Goal: Task Accomplishment & Management: Complete application form

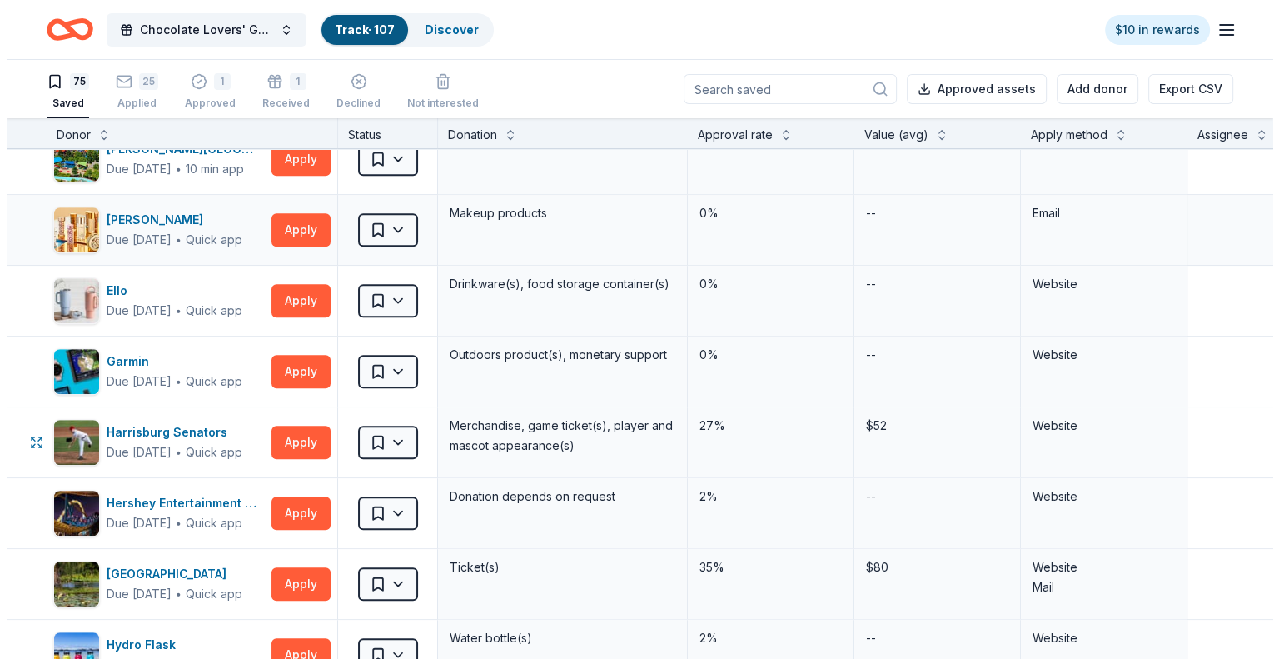
scroll to position [916, 0]
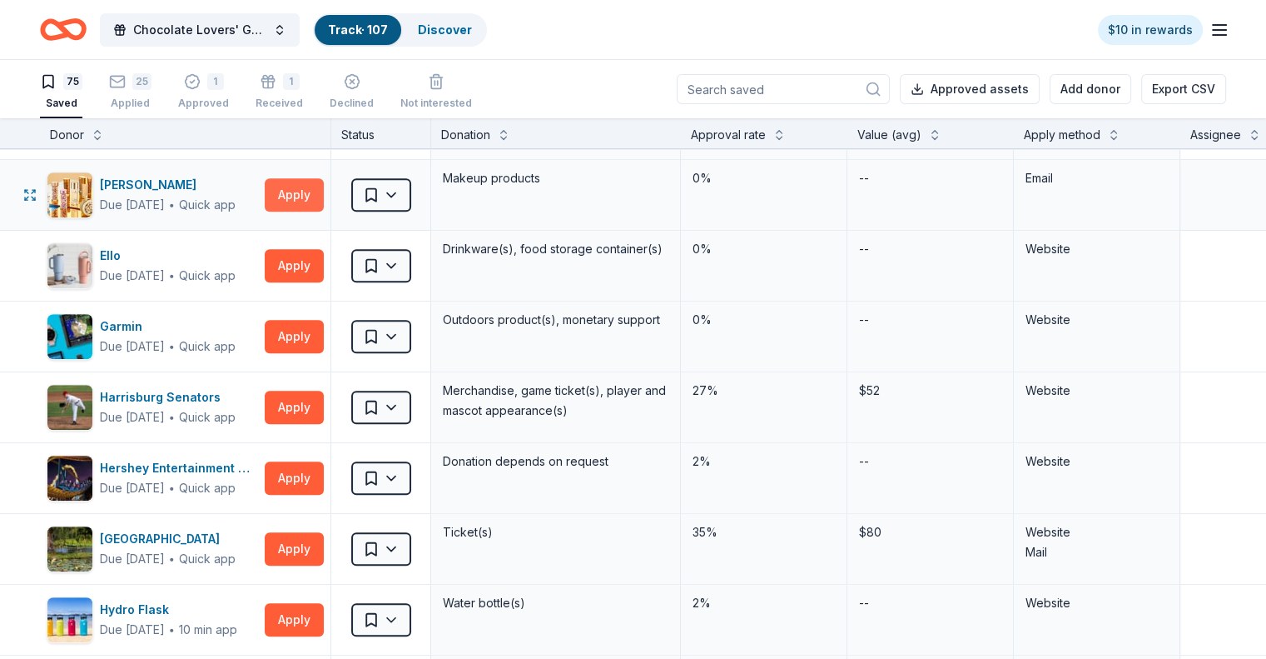
click at [313, 191] on button "Apply" at bounding box center [294, 194] width 59 height 33
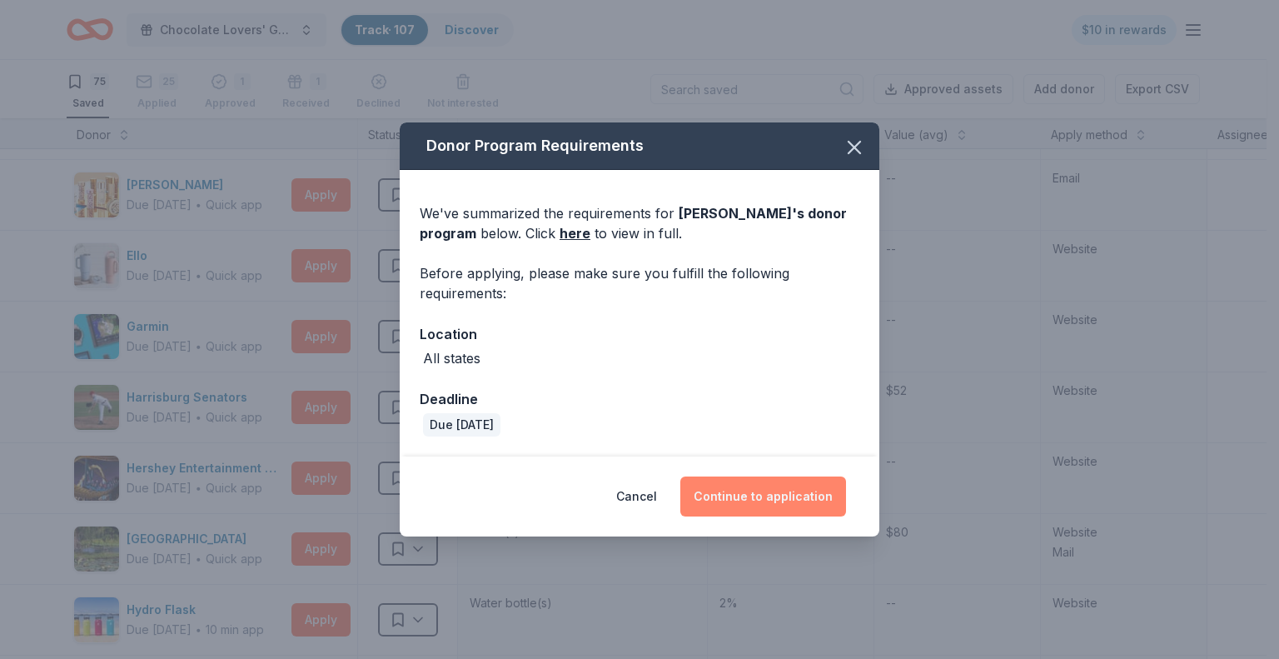
click at [763, 499] on button "Continue to application" at bounding box center [763, 496] width 166 height 40
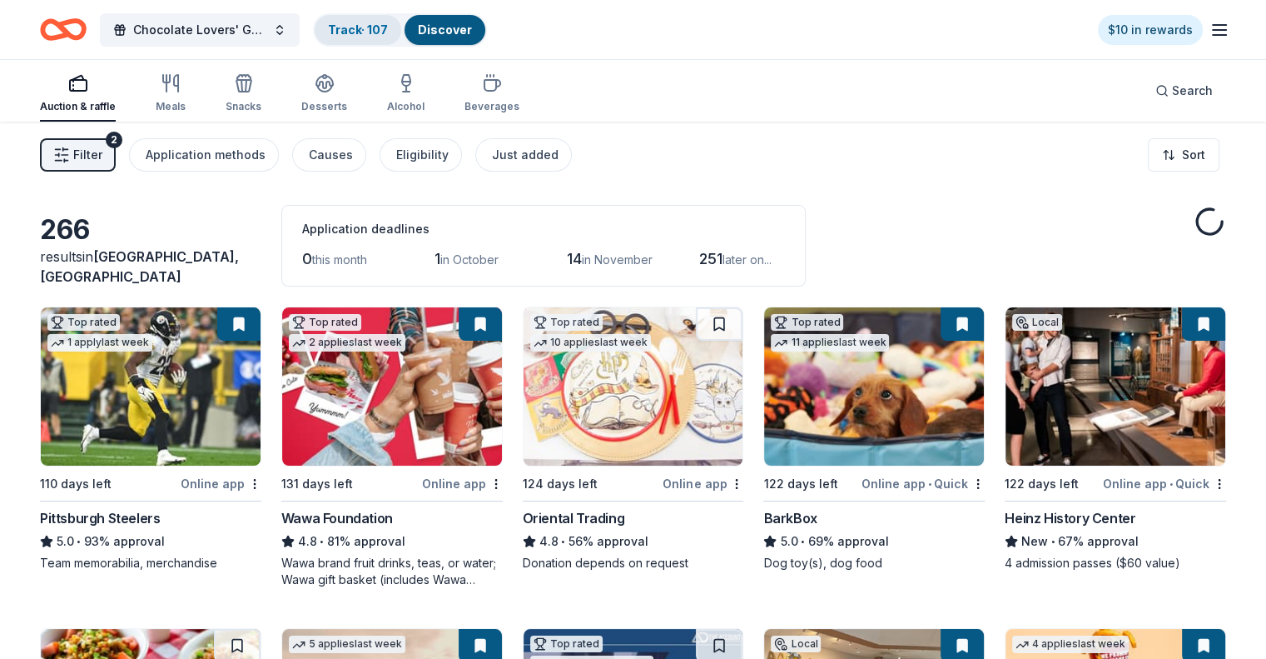
click at [359, 27] on link "Track · 107" at bounding box center [358, 29] width 60 height 14
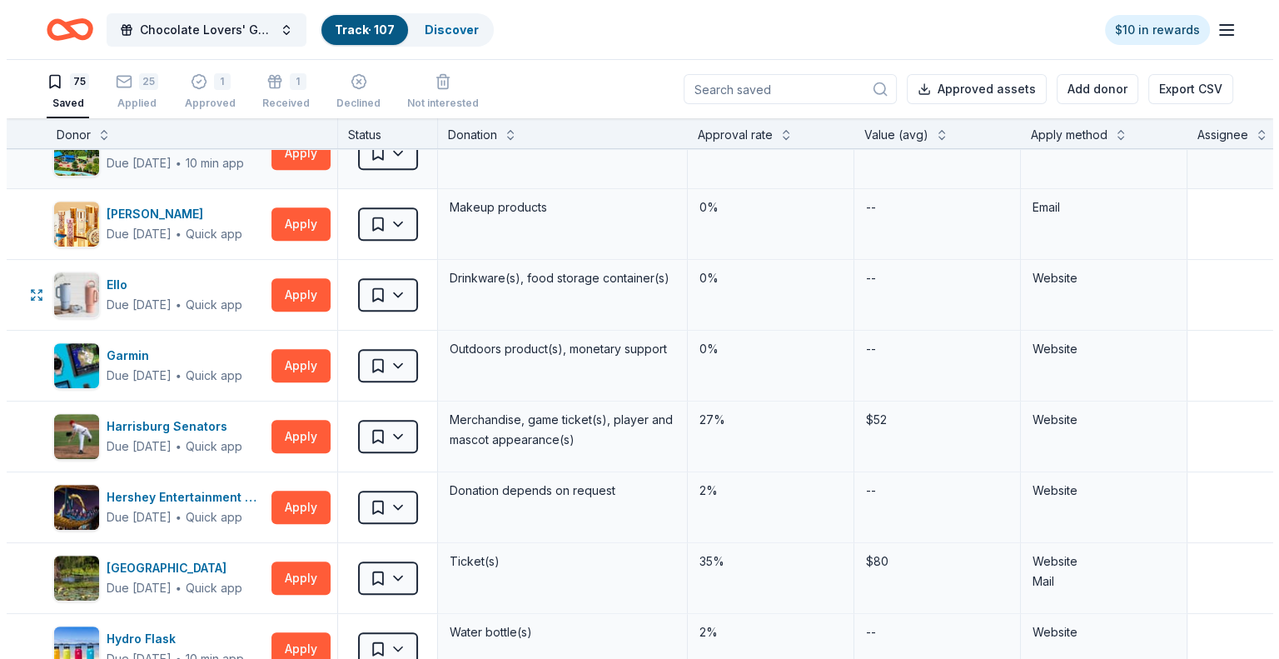
scroll to position [916, 0]
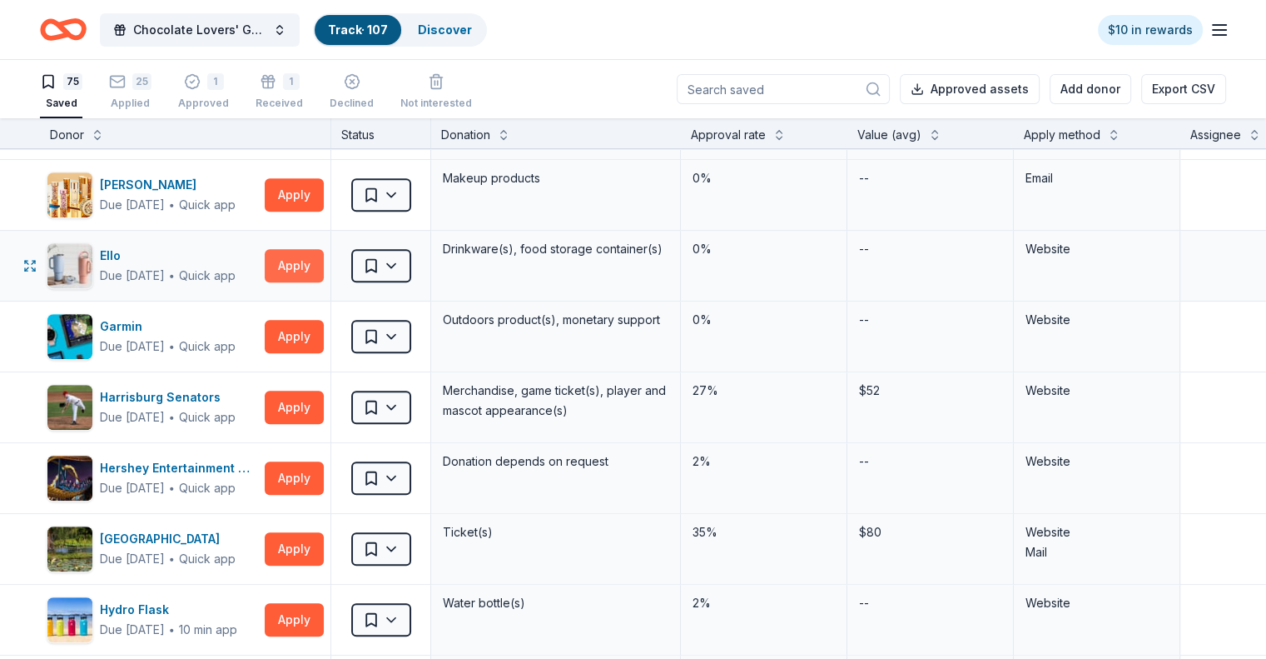
click at [323, 259] on button "Apply" at bounding box center [294, 265] width 59 height 33
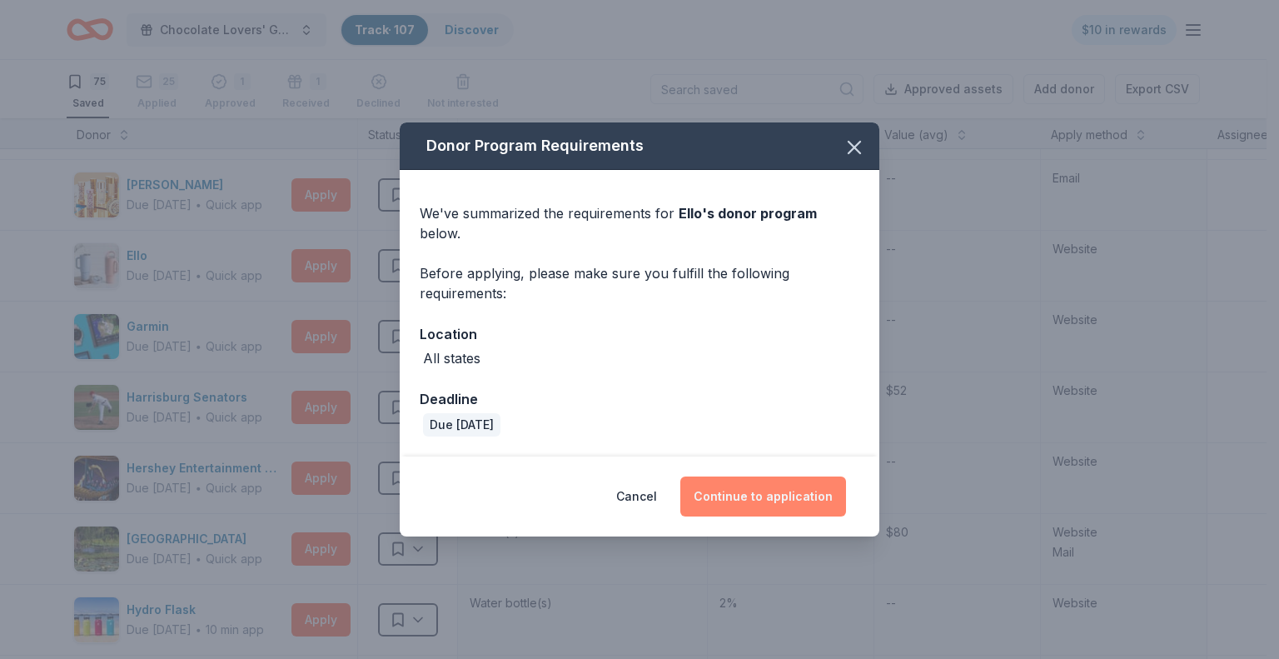
click at [786, 492] on button "Continue to application" at bounding box center [763, 496] width 166 height 40
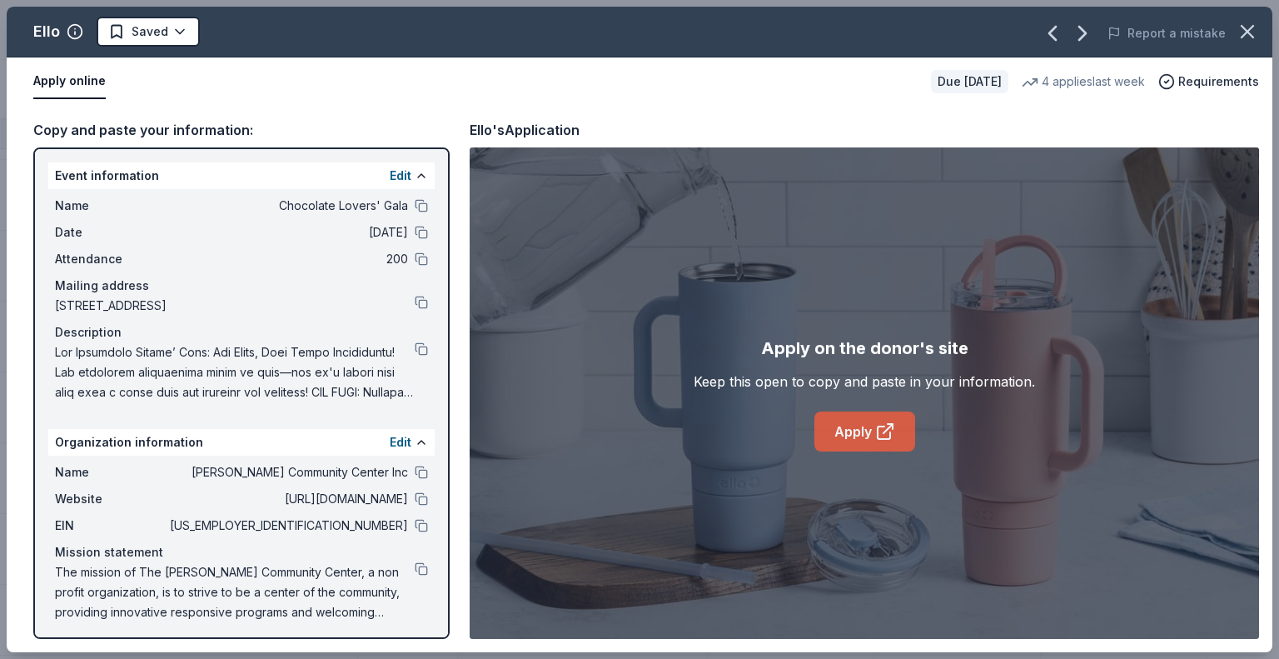
click at [855, 425] on link "Apply" at bounding box center [864, 431] width 101 height 40
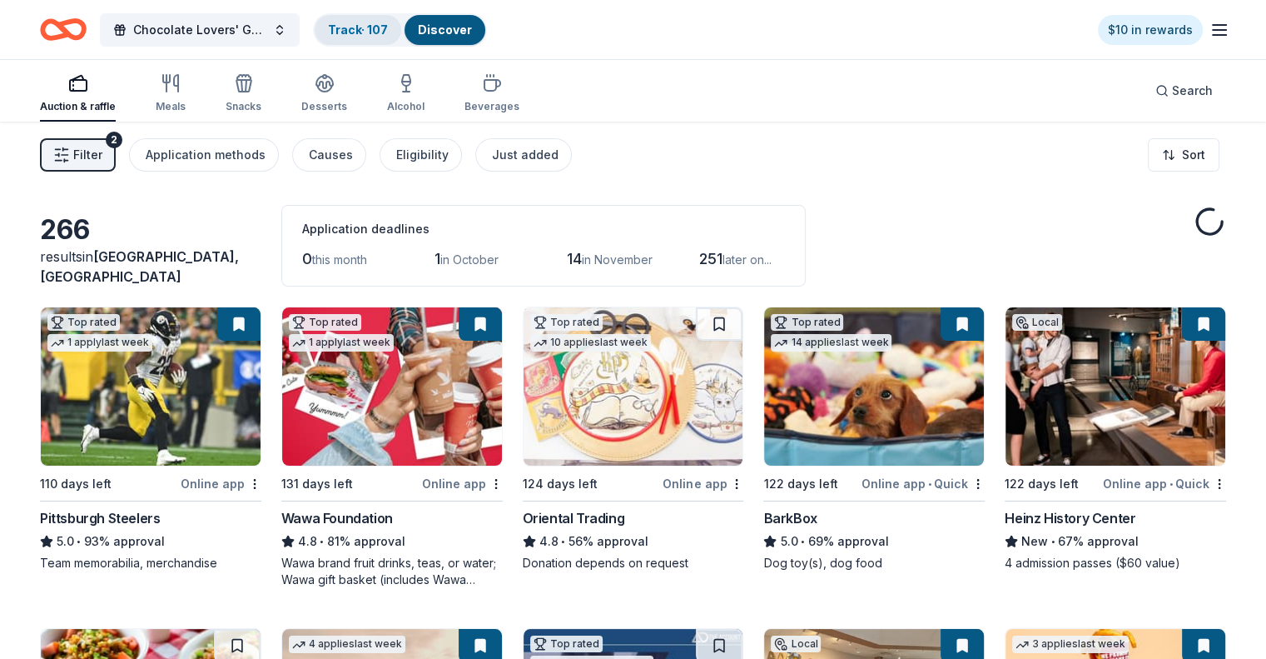
click at [365, 32] on link "Track · 107" at bounding box center [358, 29] width 60 height 14
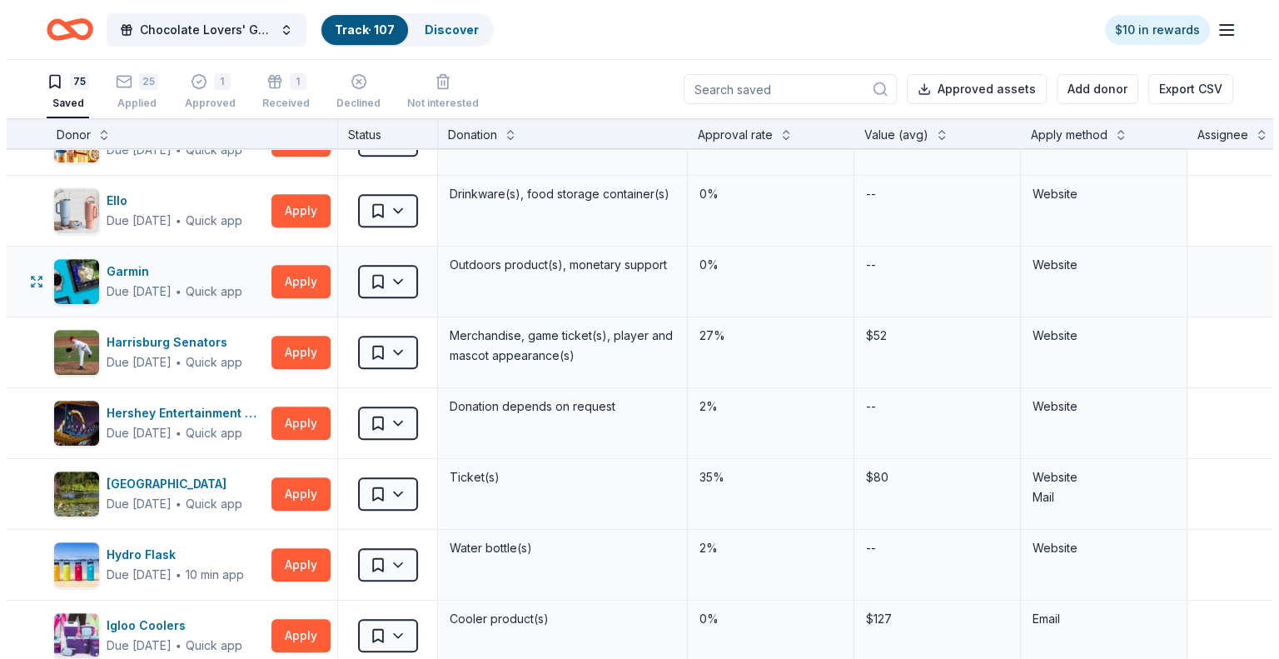
scroll to position [999, 0]
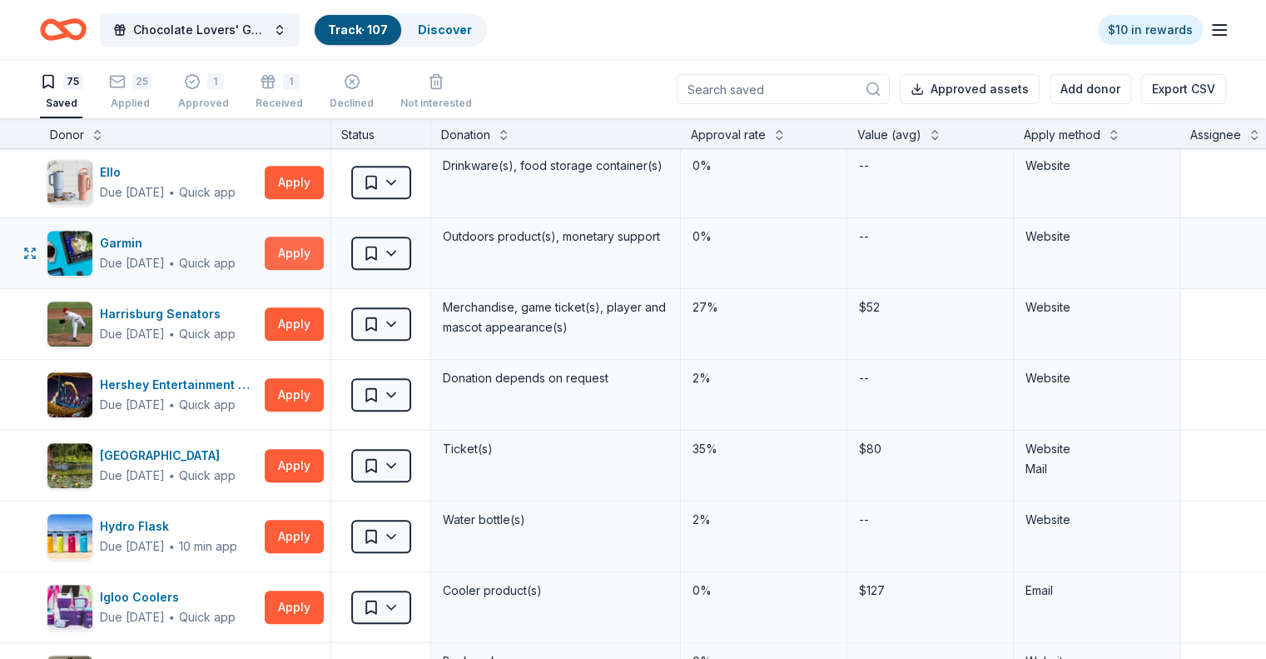
click at [324, 251] on button "Apply" at bounding box center [294, 252] width 59 height 33
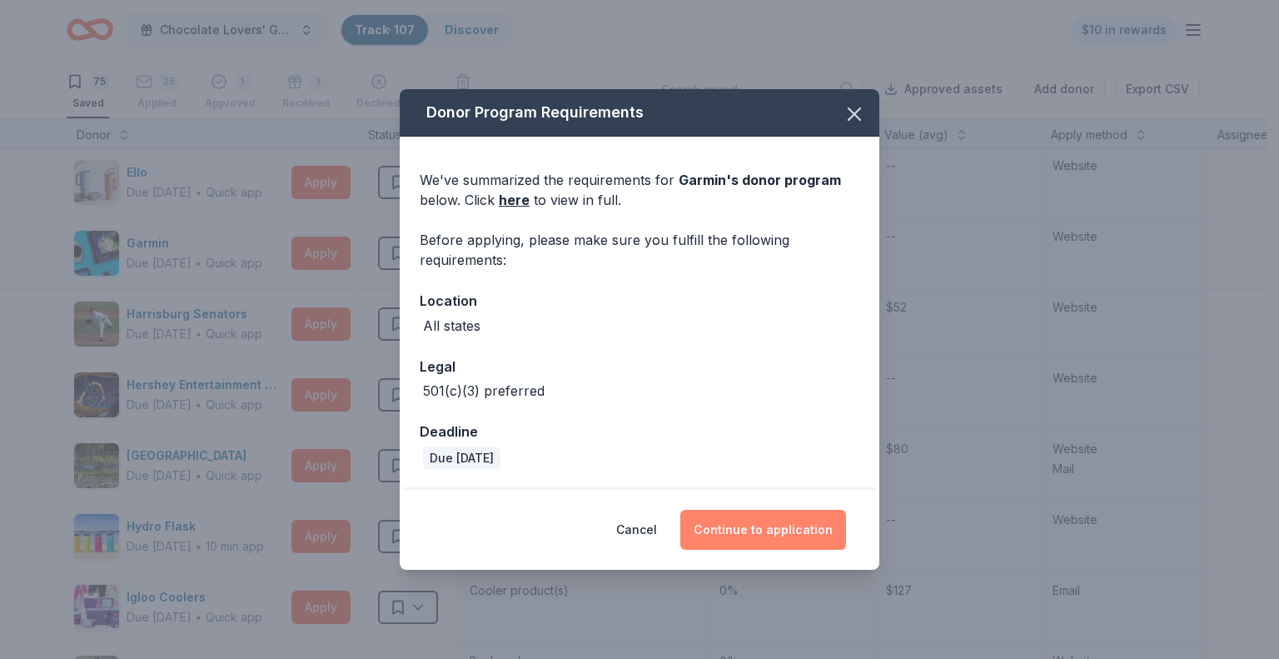
click at [769, 526] on button "Continue to application" at bounding box center [763, 529] width 166 height 40
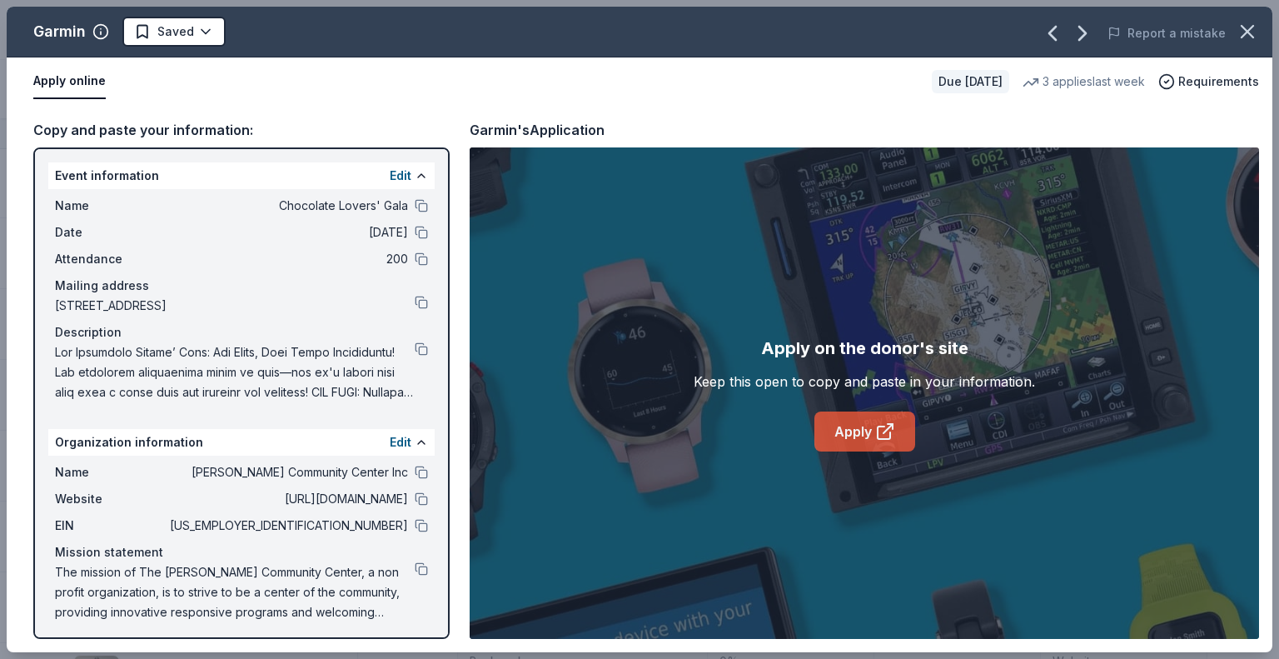
click at [849, 432] on link "Apply" at bounding box center [864, 431] width 101 height 40
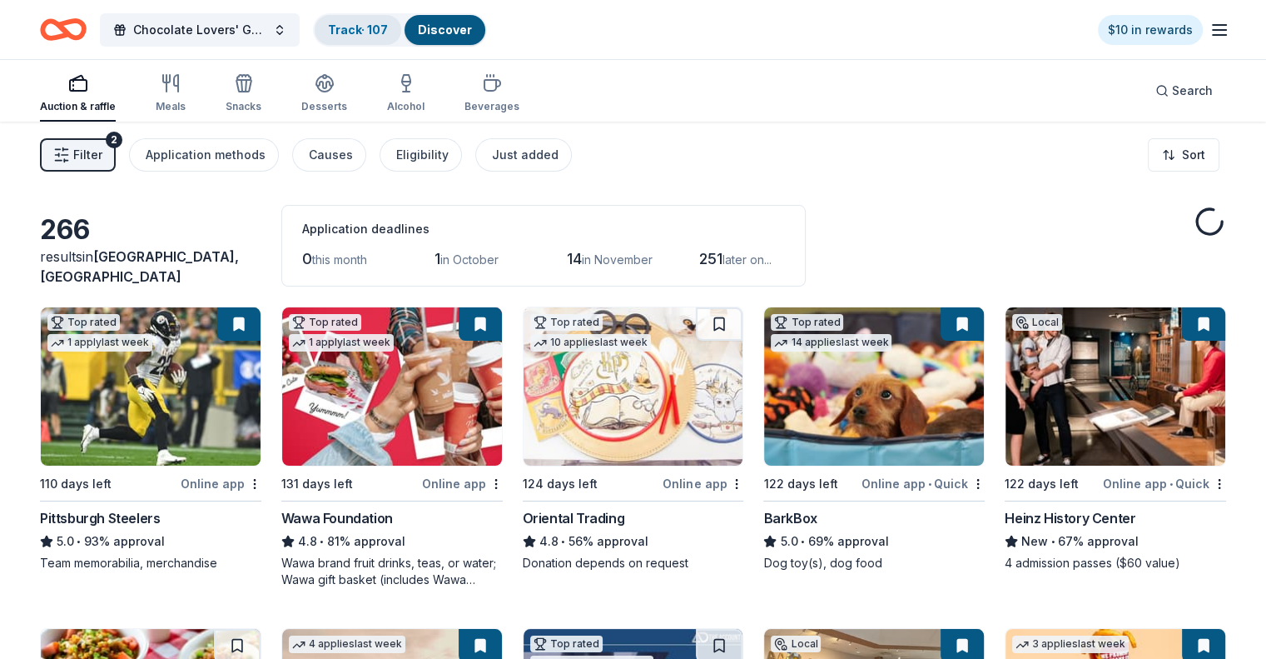
click at [369, 24] on link "Track · 107" at bounding box center [358, 29] width 60 height 14
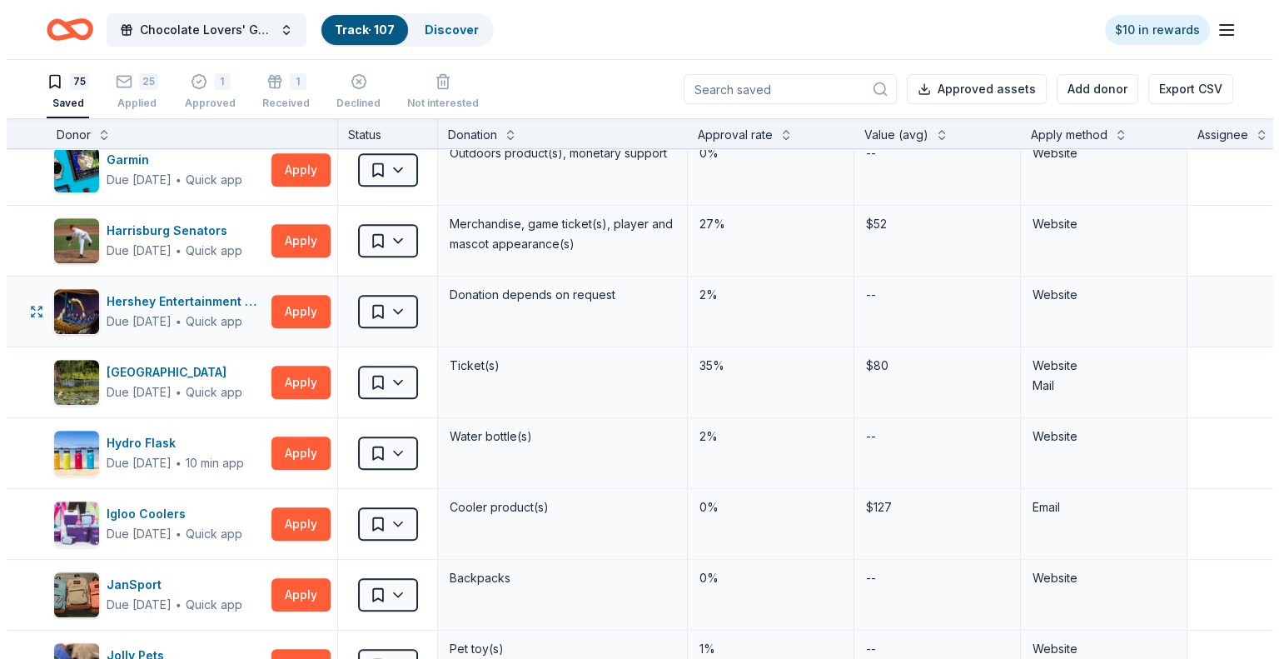
scroll to position [999, 0]
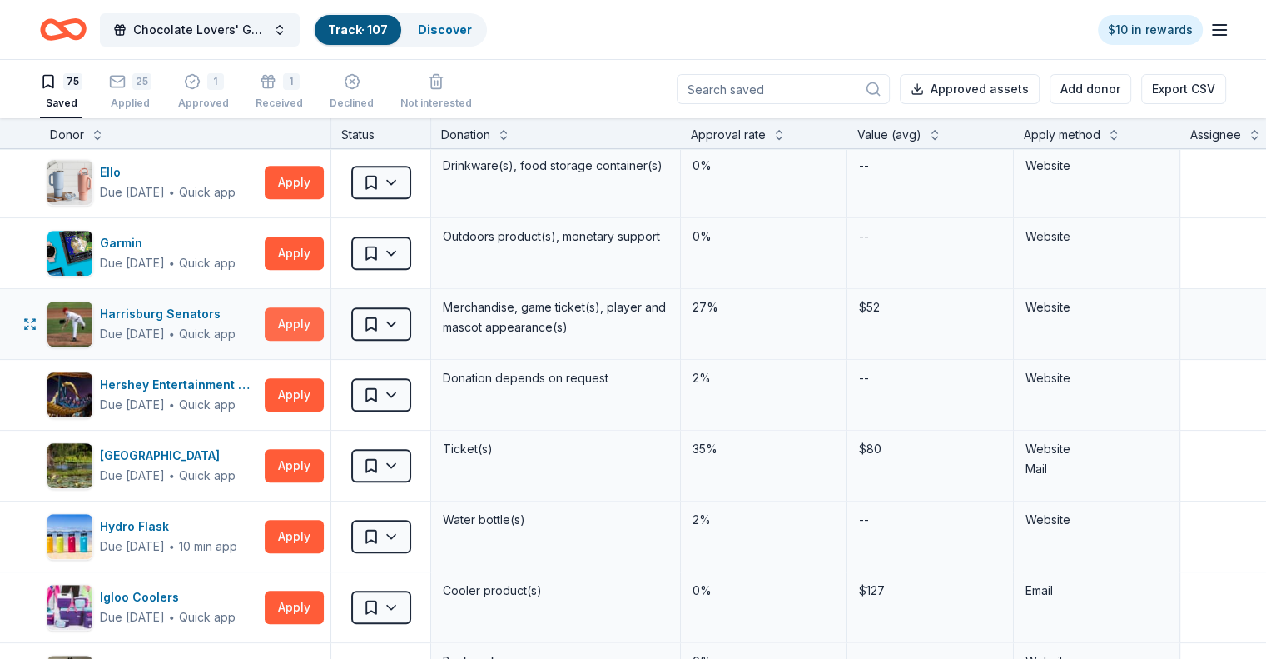
click at [316, 322] on button "Apply" at bounding box center [294, 323] width 59 height 33
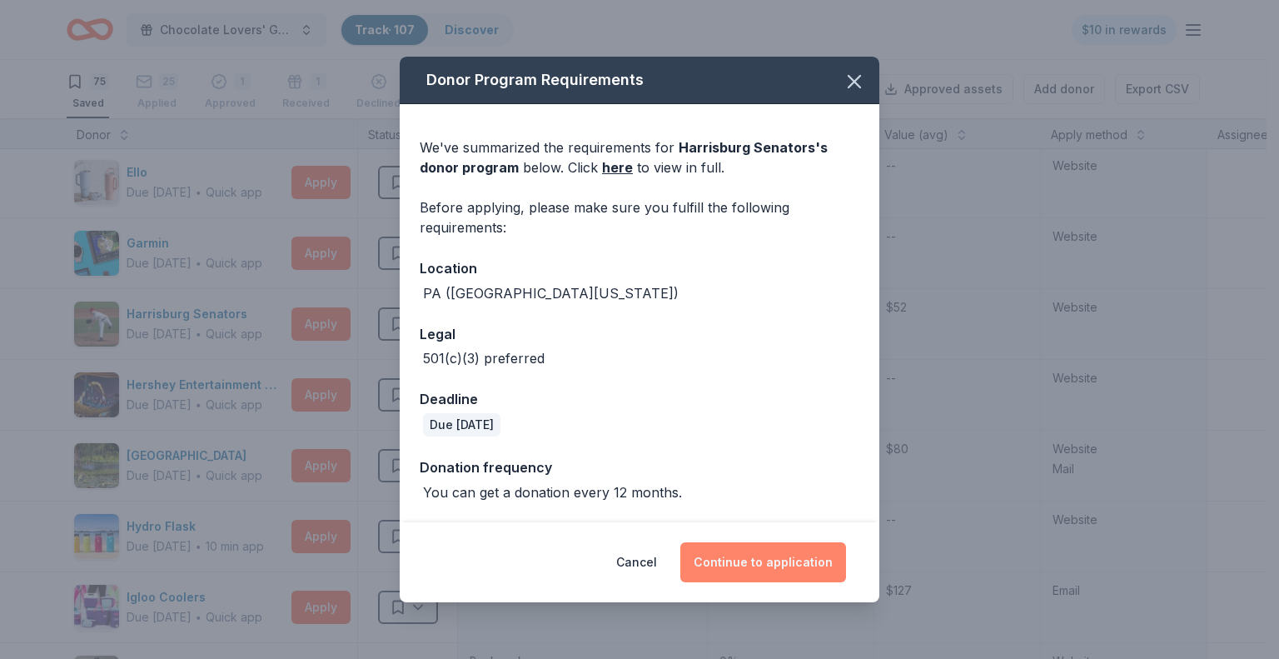
click at [768, 556] on button "Continue to application" at bounding box center [763, 562] width 166 height 40
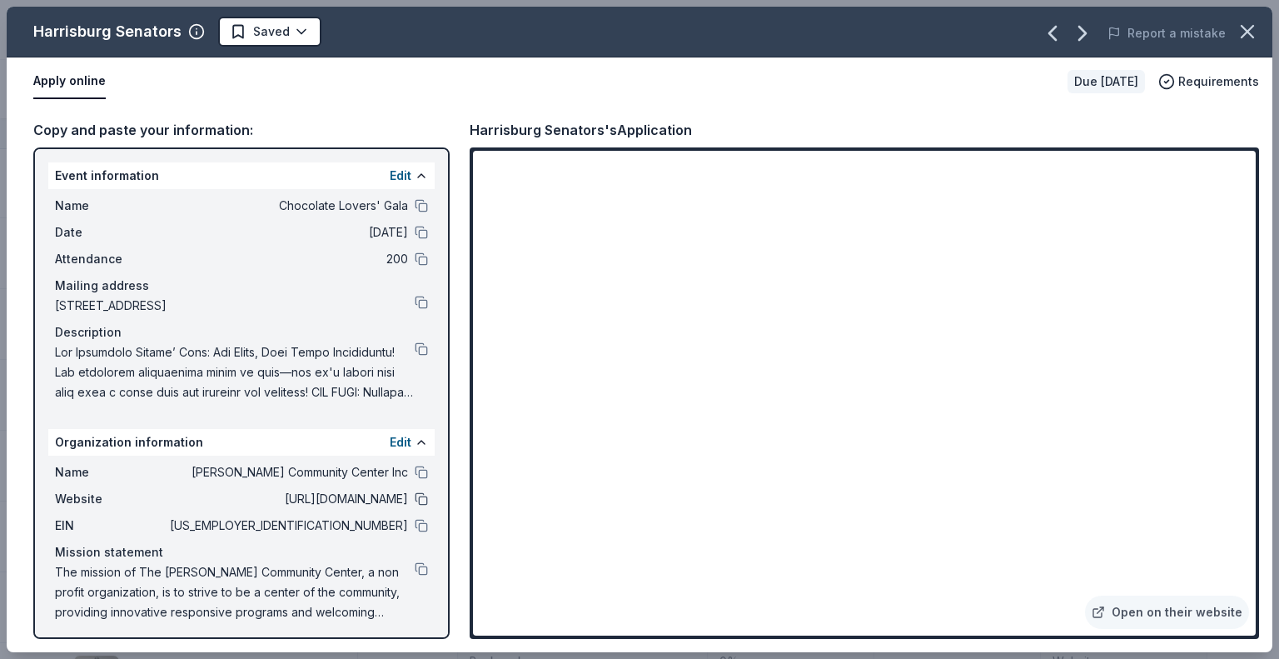
click at [415, 495] on button at bounding box center [421, 498] width 13 height 13
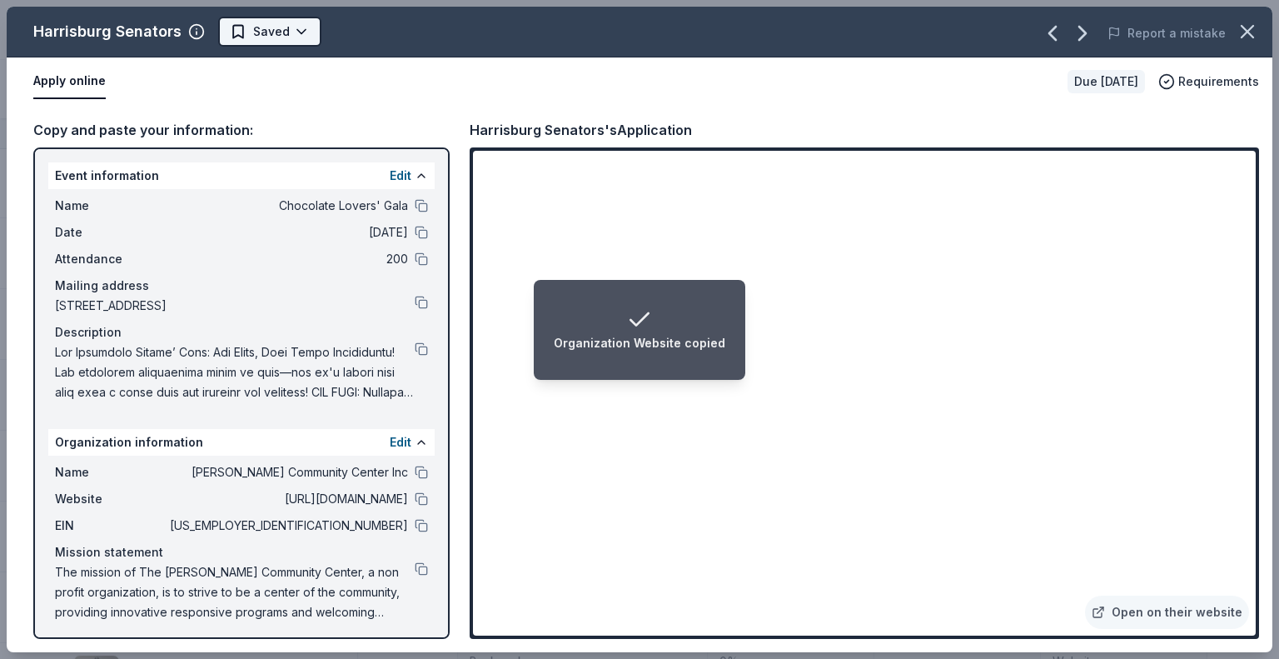
scroll to position [0, 0]
click at [296, 36] on html "Organization Website copied Chocolate Lovers' Gala Track · 107 Discover $10 in …" at bounding box center [639, 329] width 1279 height 659
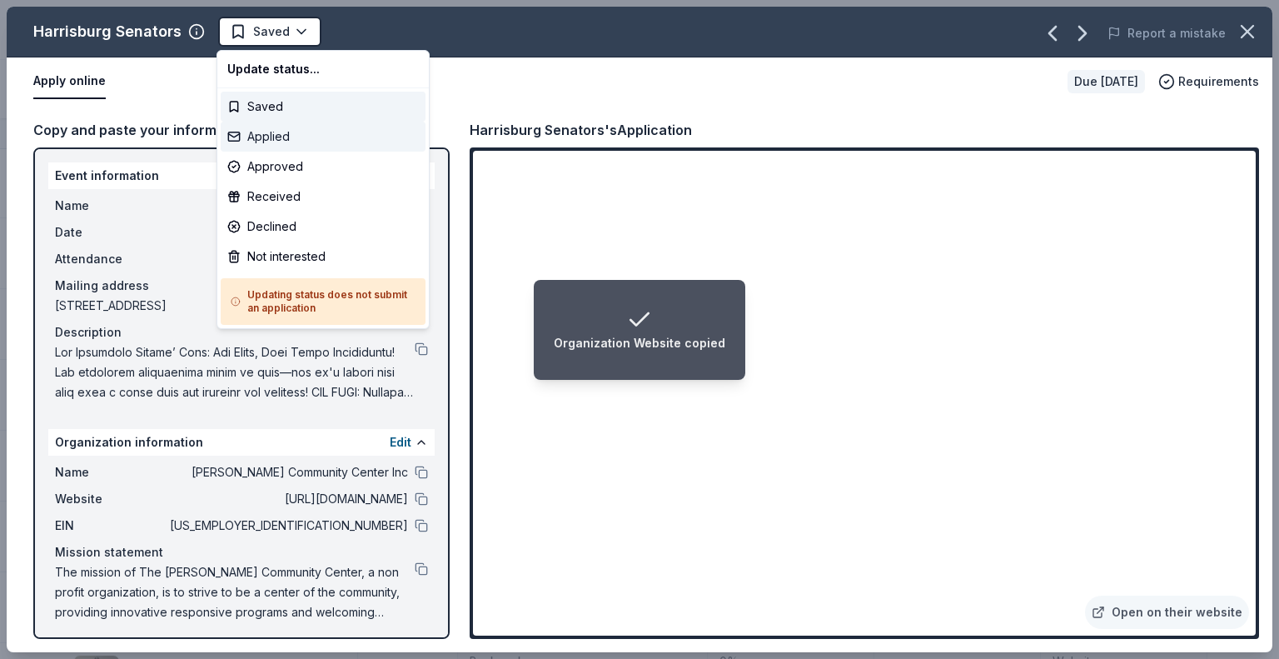
click at [266, 144] on div "Applied" at bounding box center [323, 137] width 205 height 30
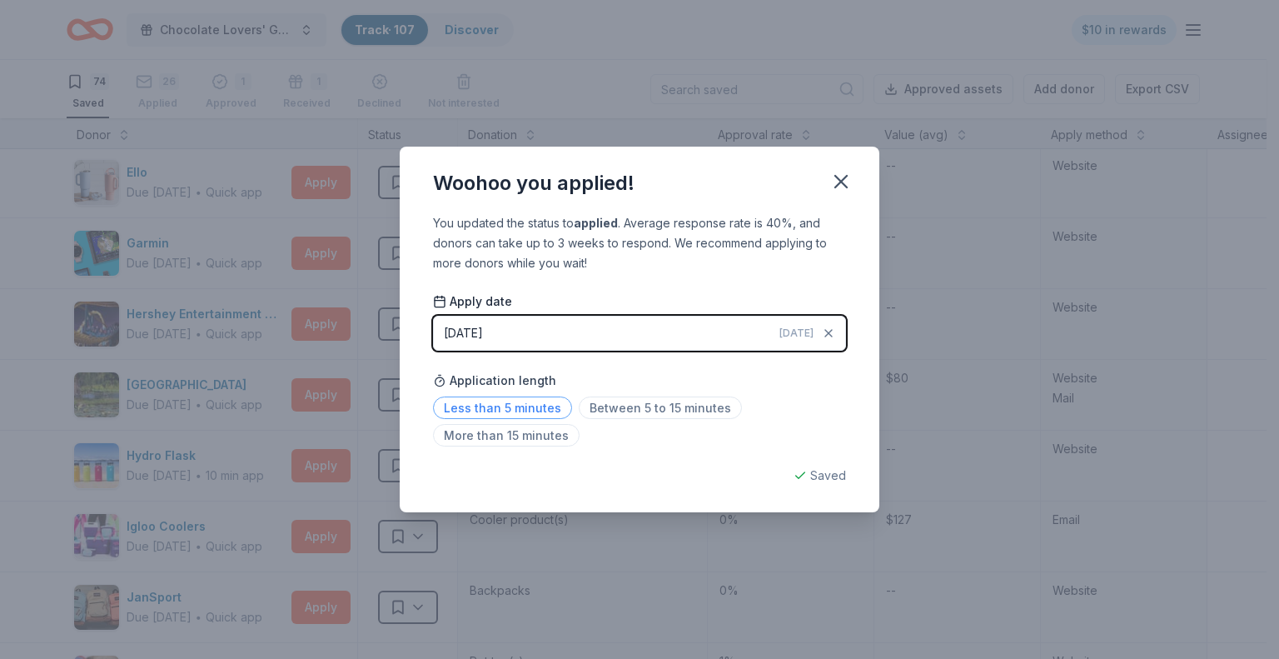
click at [539, 402] on span "Less than 5 minutes" at bounding box center [502, 407] width 139 height 22
click at [837, 183] on icon "button" at bounding box center [840, 181] width 23 height 23
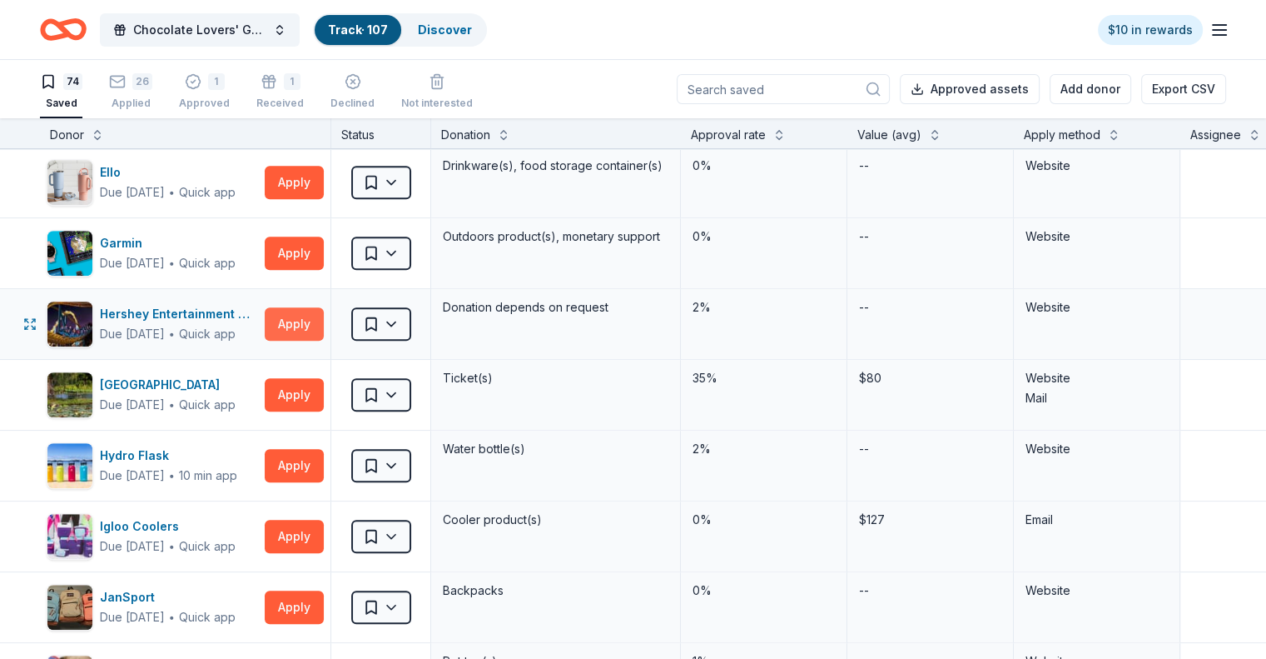
click at [324, 316] on button "Apply" at bounding box center [294, 323] width 59 height 33
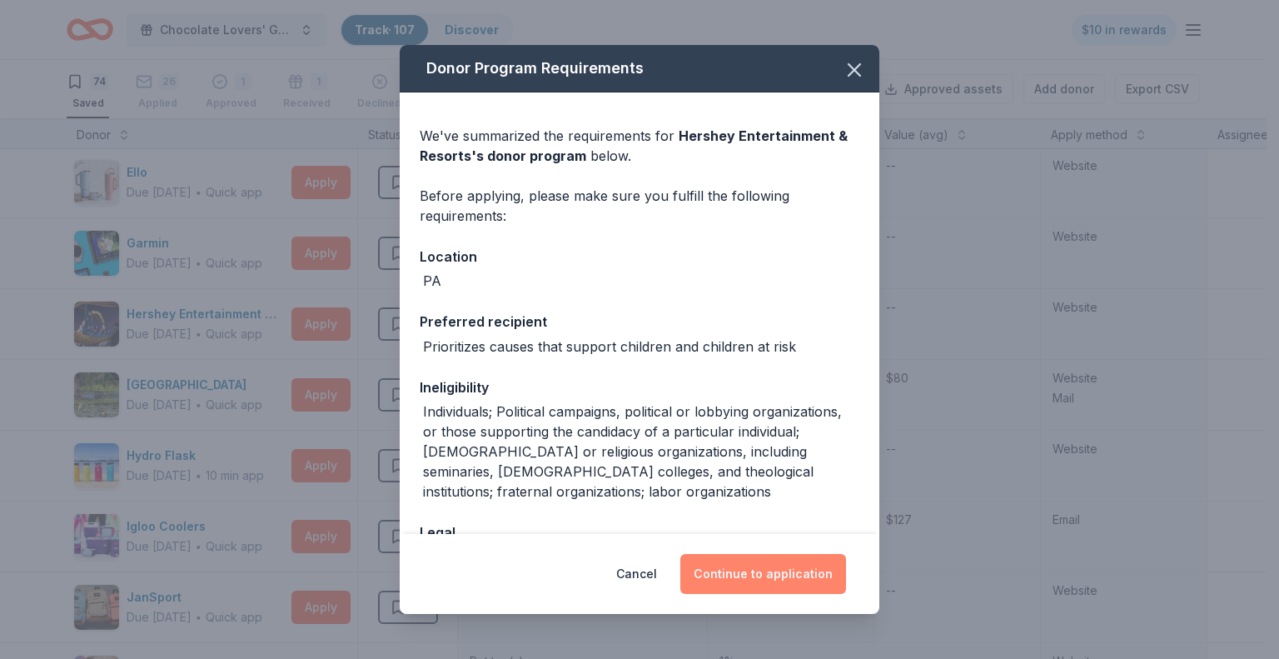
click at [767, 581] on button "Continue to application" at bounding box center [763, 574] width 166 height 40
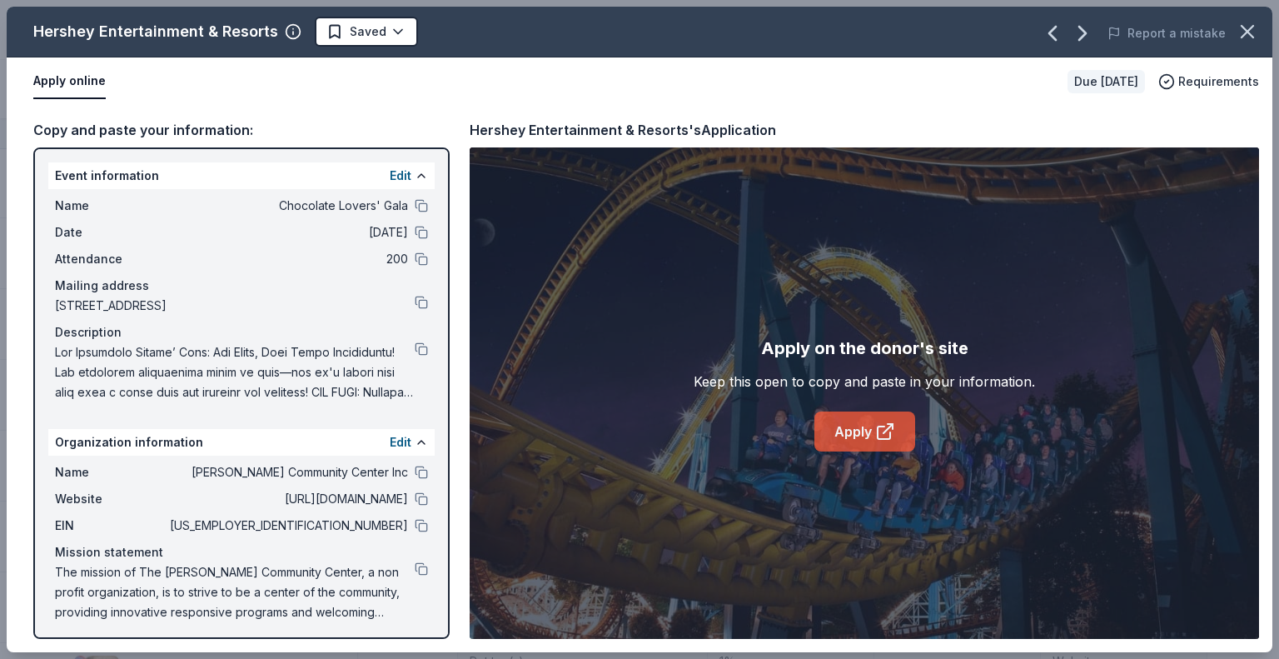
click at [840, 430] on link "Apply" at bounding box center [864, 431] width 101 height 40
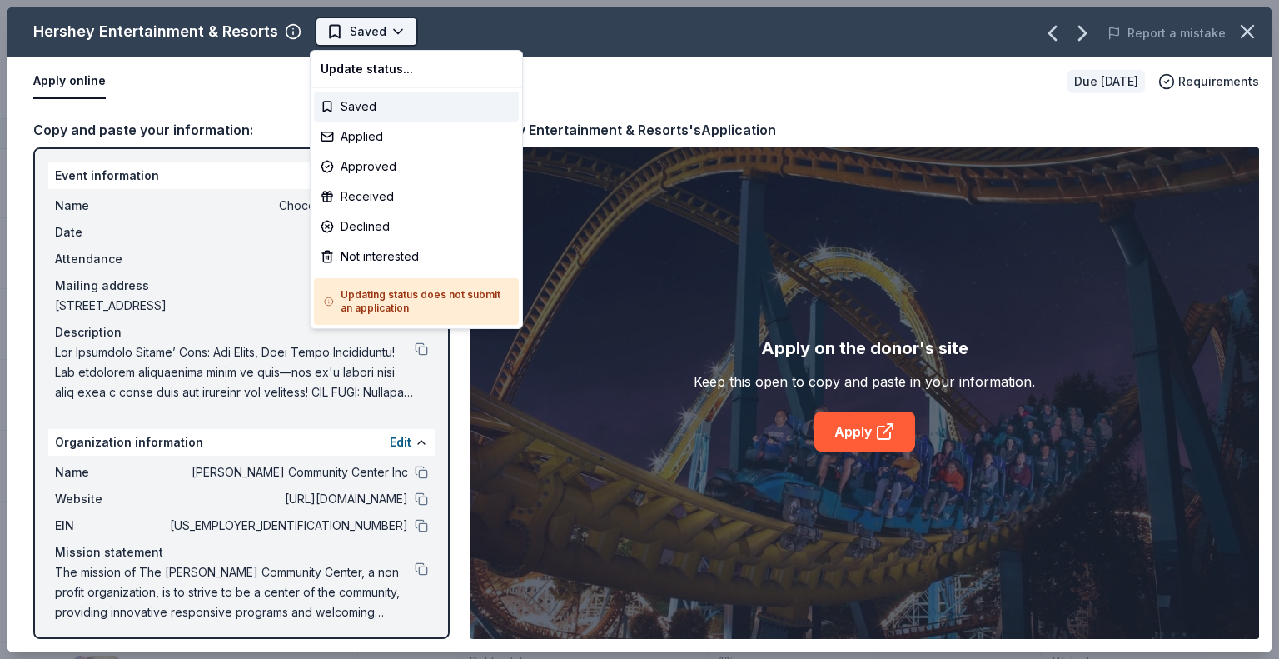
click at [382, 32] on html "Chocolate Lovers' Gala Track · 107 Discover $10 in rewards 74 Saved 26 Applied …" at bounding box center [639, 329] width 1279 height 659
click at [375, 138] on div "Applied" at bounding box center [416, 137] width 205 height 30
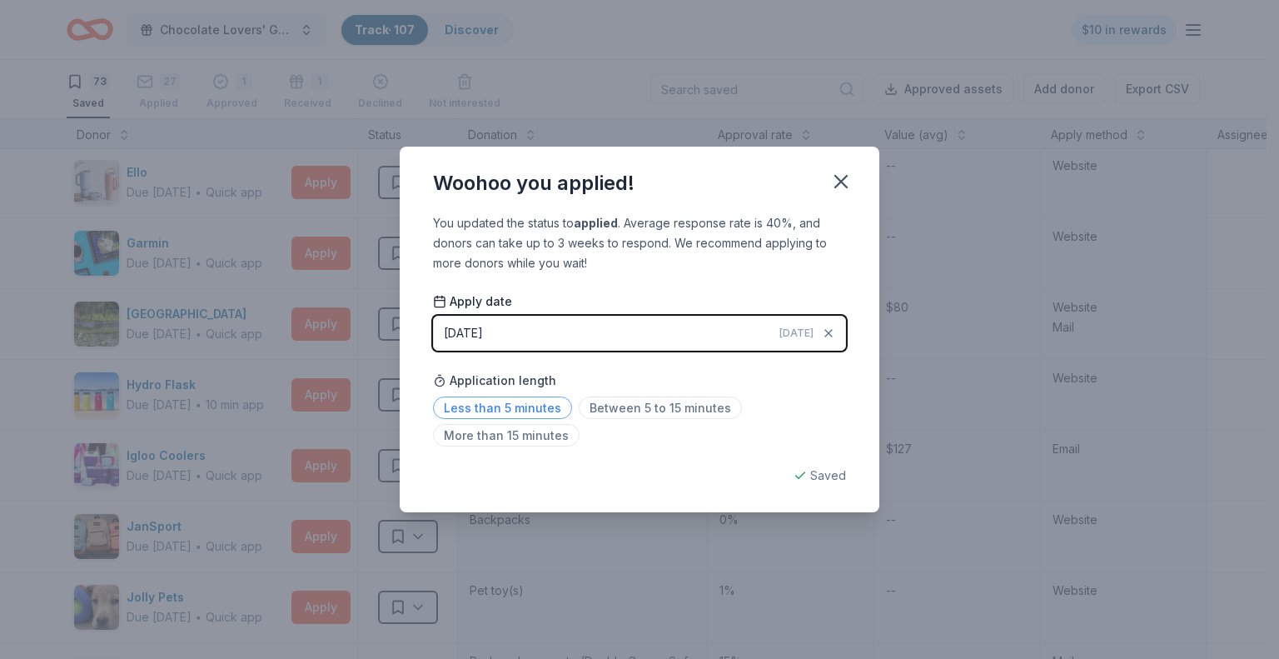
click at [472, 409] on span "Less than 5 minutes" at bounding box center [502, 407] width 139 height 22
click at [839, 182] on icon "button" at bounding box center [841, 182] width 12 height 12
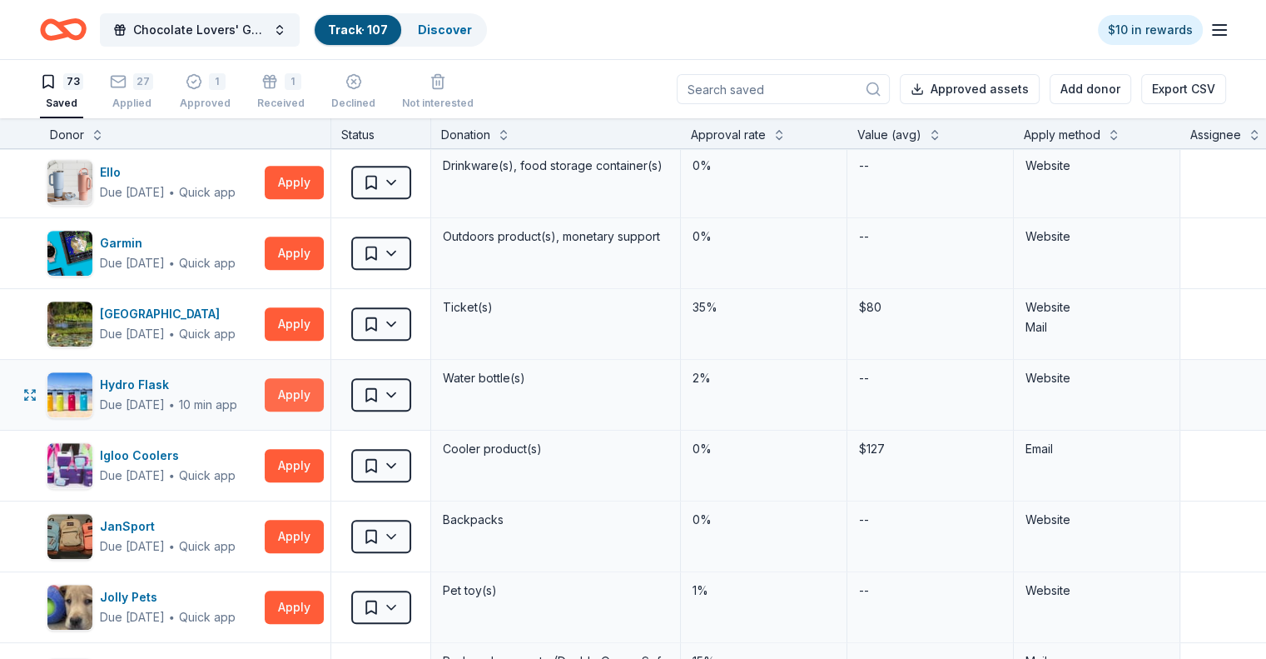
click at [316, 391] on button "Apply" at bounding box center [294, 394] width 59 height 33
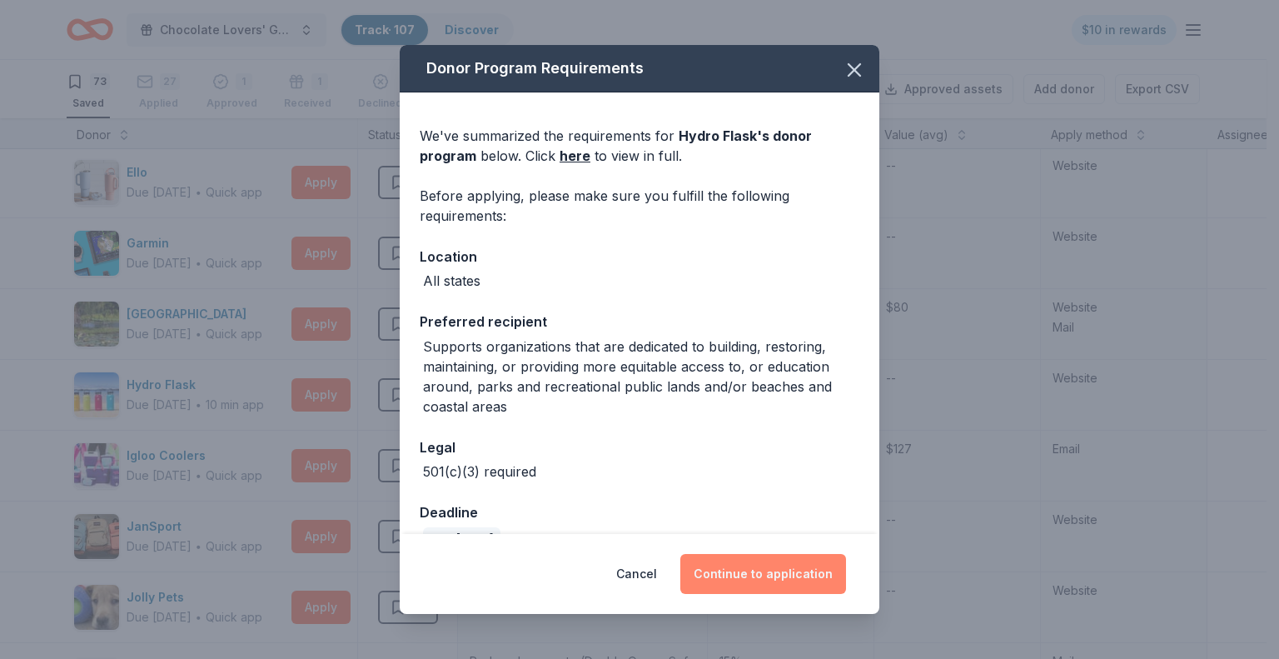
click at [749, 581] on button "Continue to application" at bounding box center [763, 574] width 166 height 40
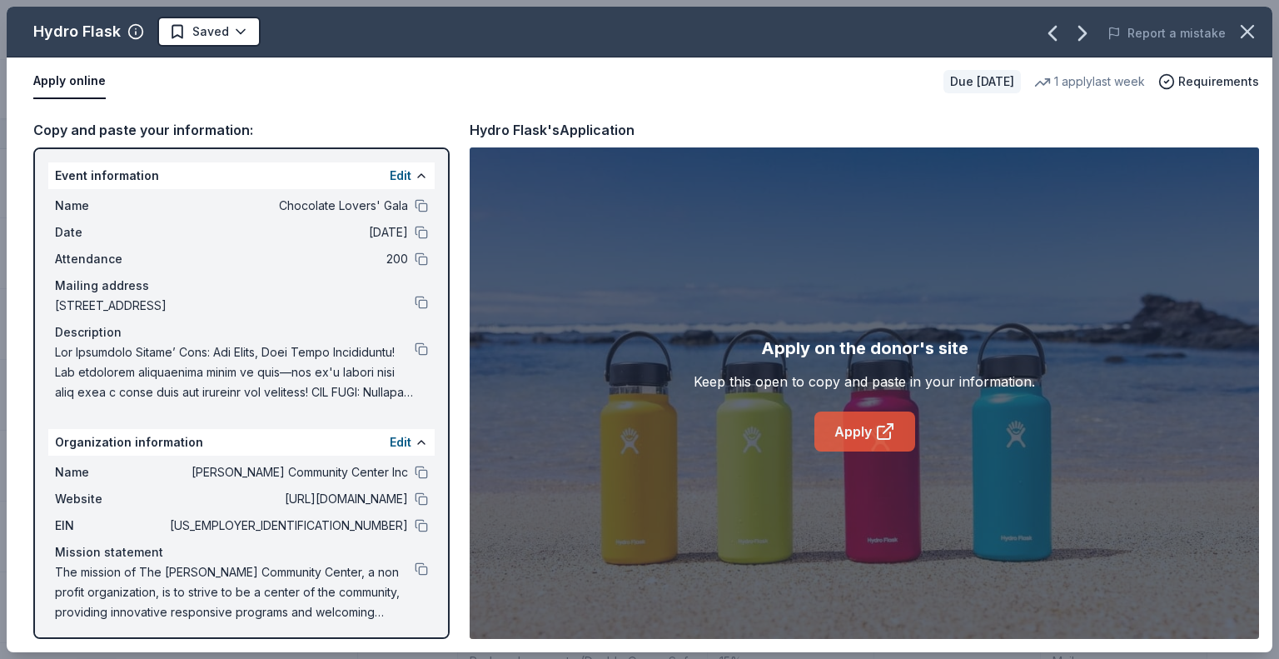
click at [853, 422] on link "Apply" at bounding box center [864, 431] width 101 height 40
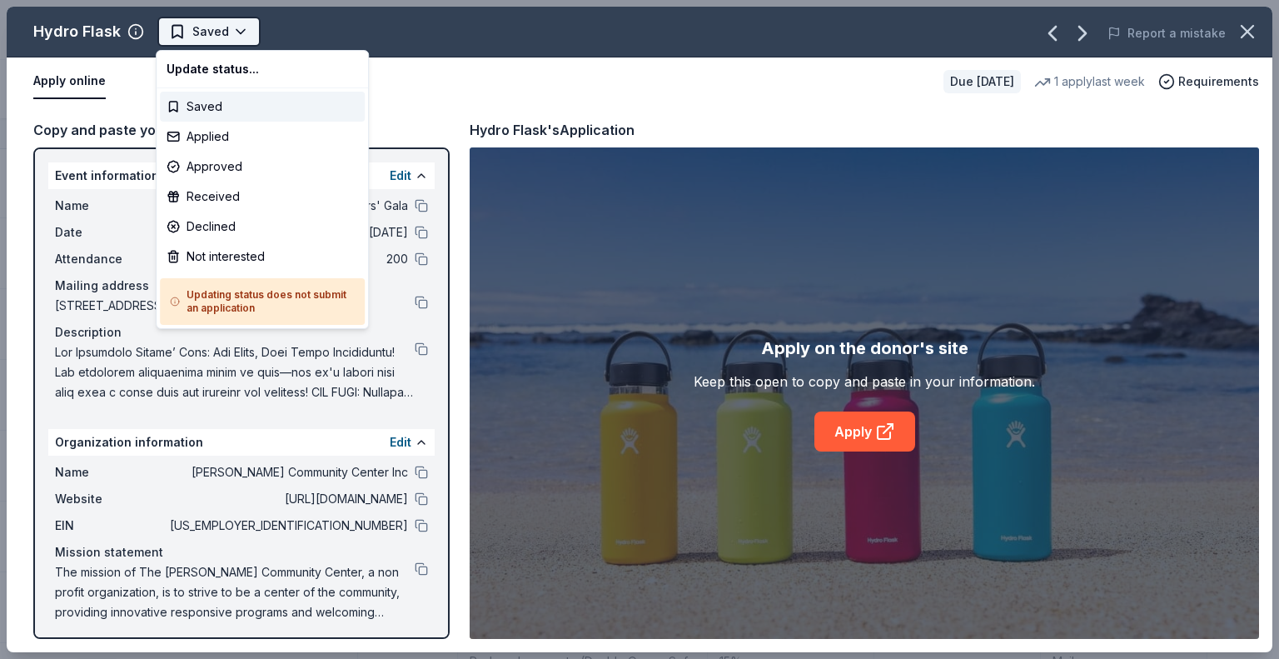
click at [238, 29] on html "Chocolate Lovers' Gala Track · 107 Discover $10 in rewards 73 Saved 27 Applied …" at bounding box center [639, 329] width 1279 height 659
click at [206, 255] on div "Not interested" at bounding box center [262, 256] width 205 height 30
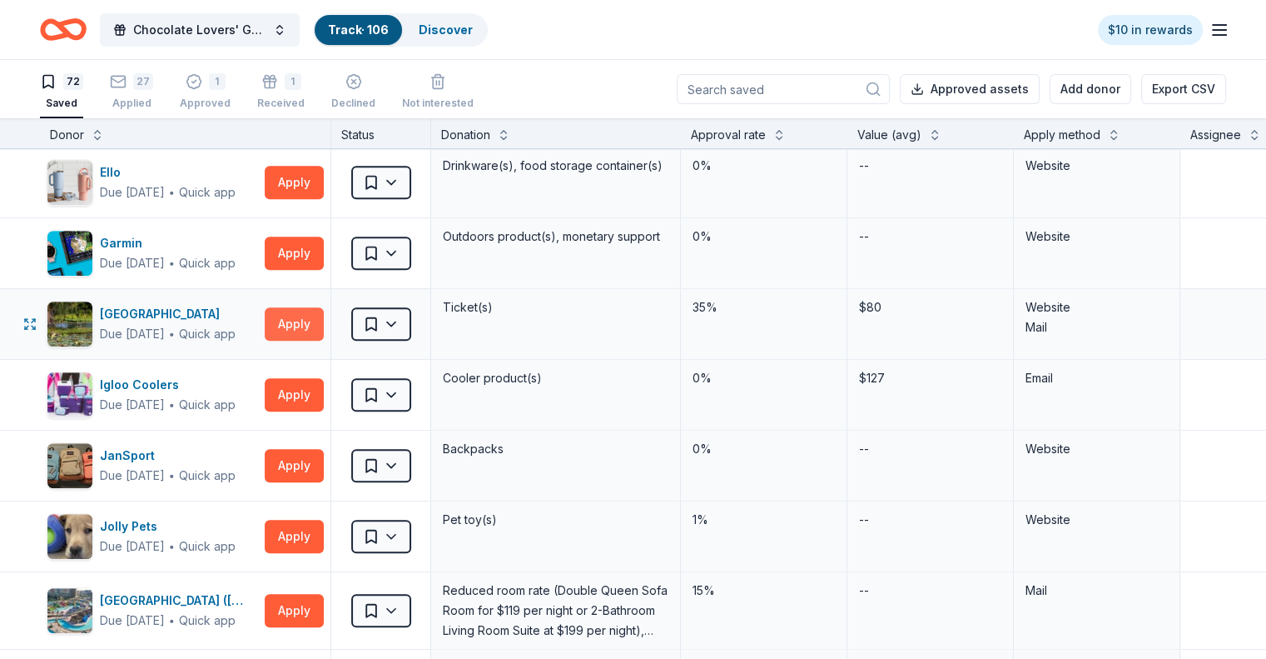
click at [306, 316] on button "Apply" at bounding box center [294, 323] width 59 height 33
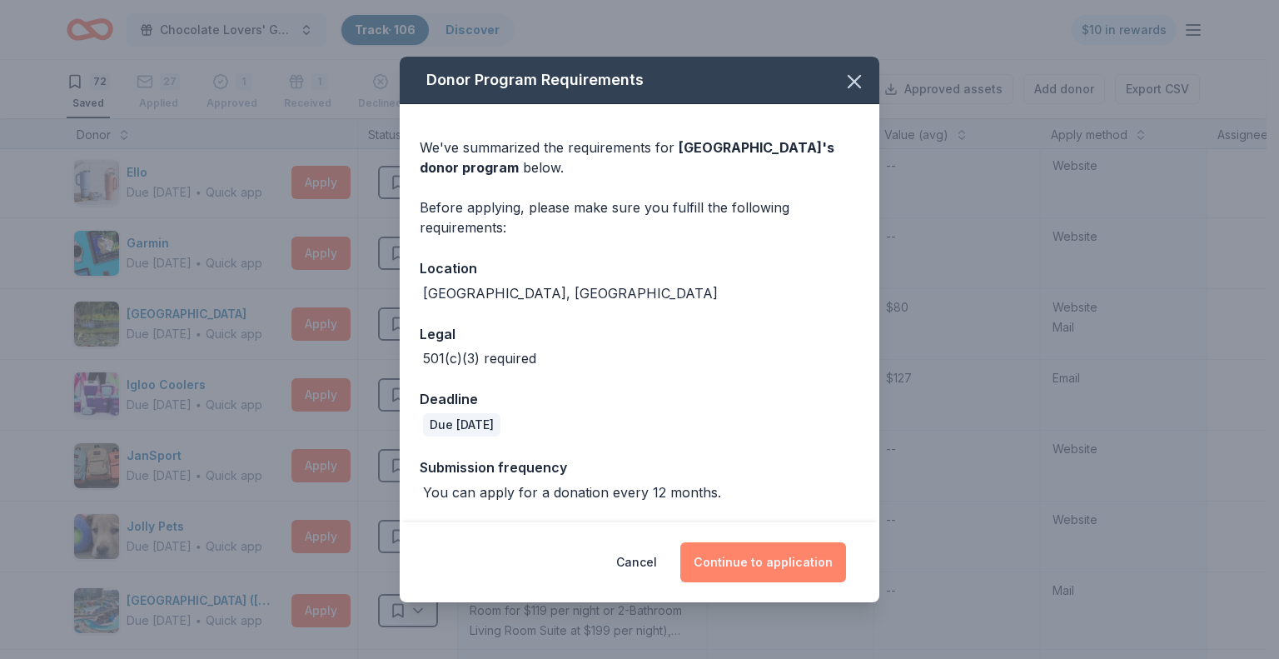
click at [768, 554] on button "Continue to application" at bounding box center [763, 562] width 166 height 40
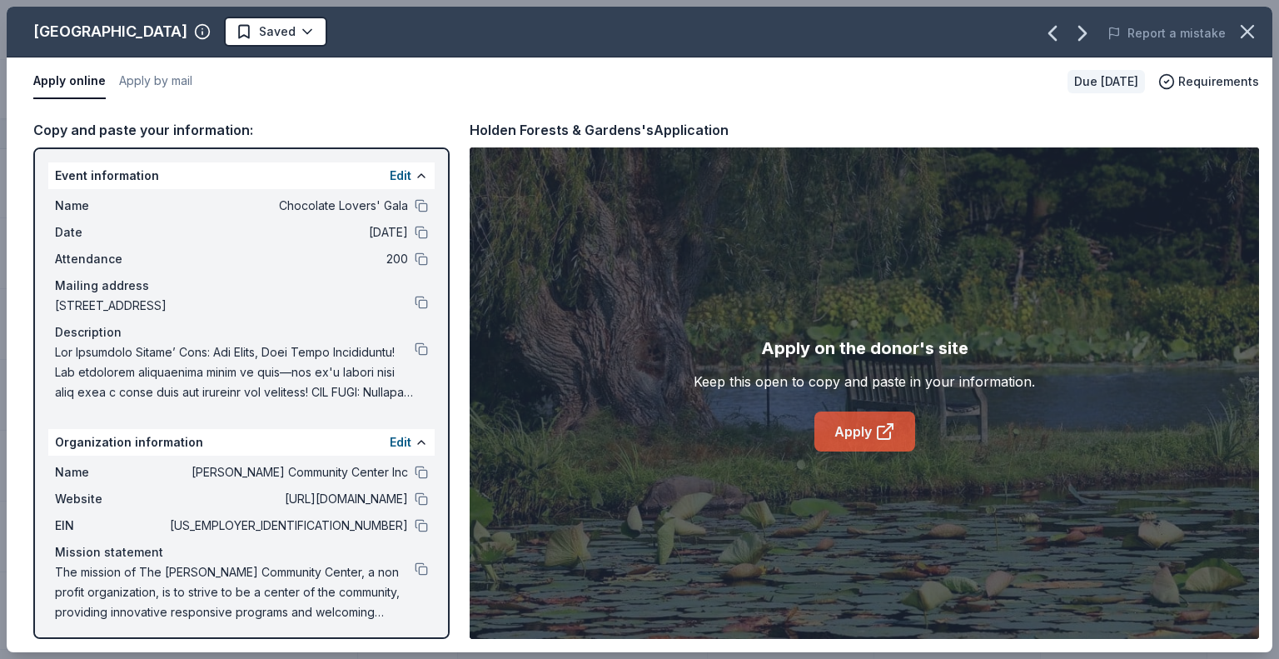
click at [850, 437] on link "Apply" at bounding box center [864, 431] width 101 height 40
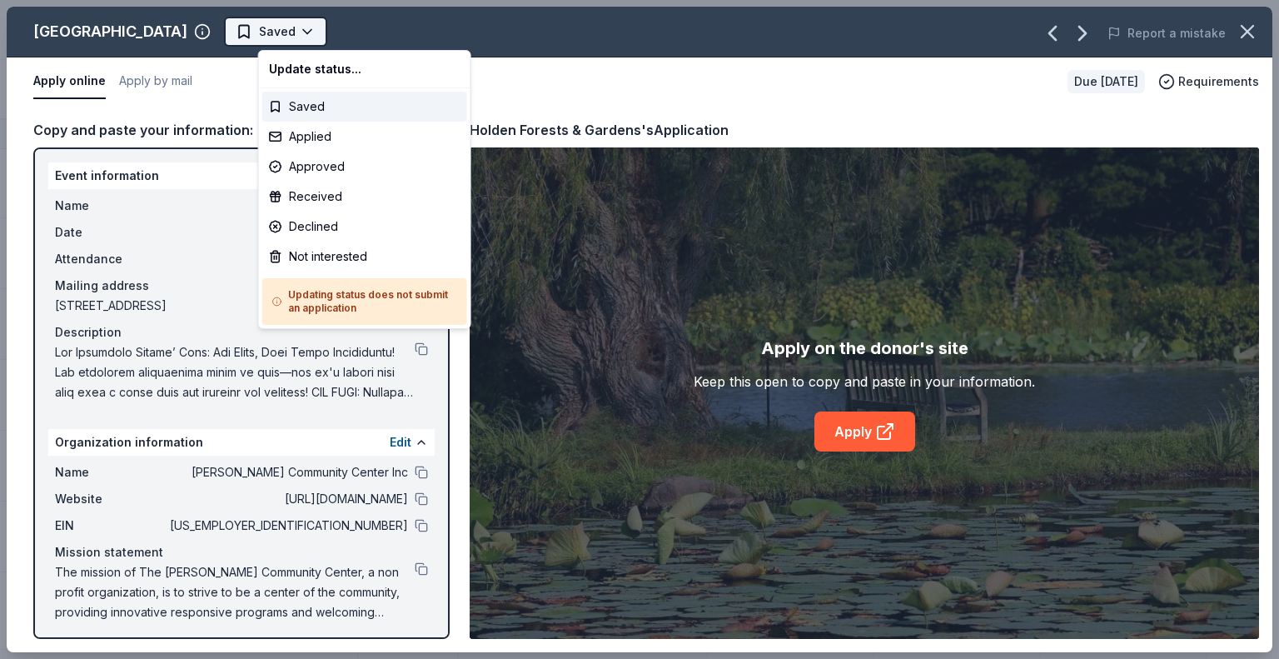
click at [336, 26] on html "Chocolate Lovers' Gala Track · 105 Discover $10 in rewards 71 Saved 27 Applied …" at bounding box center [639, 329] width 1279 height 659
click at [333, 256] on div "Not interested" at bounding box center [364, 256] width 205 height 30
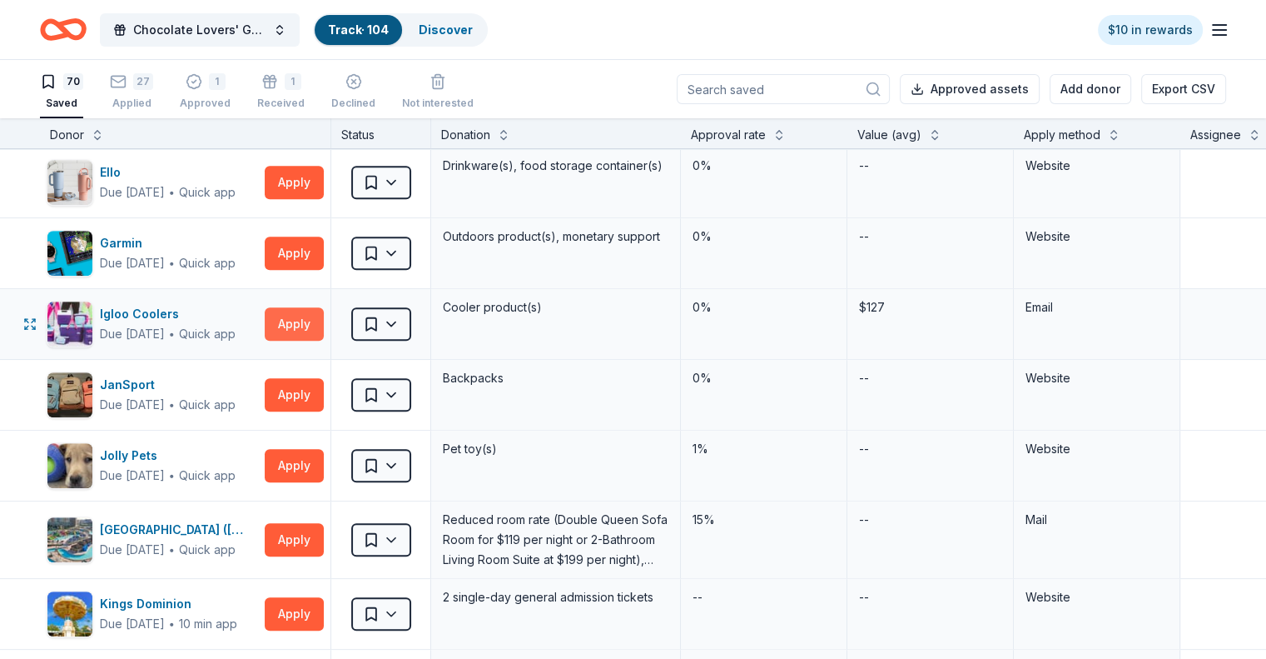
click at [324, 323] on button "Apply" at bounding box center [294, 323] width 59 height 33
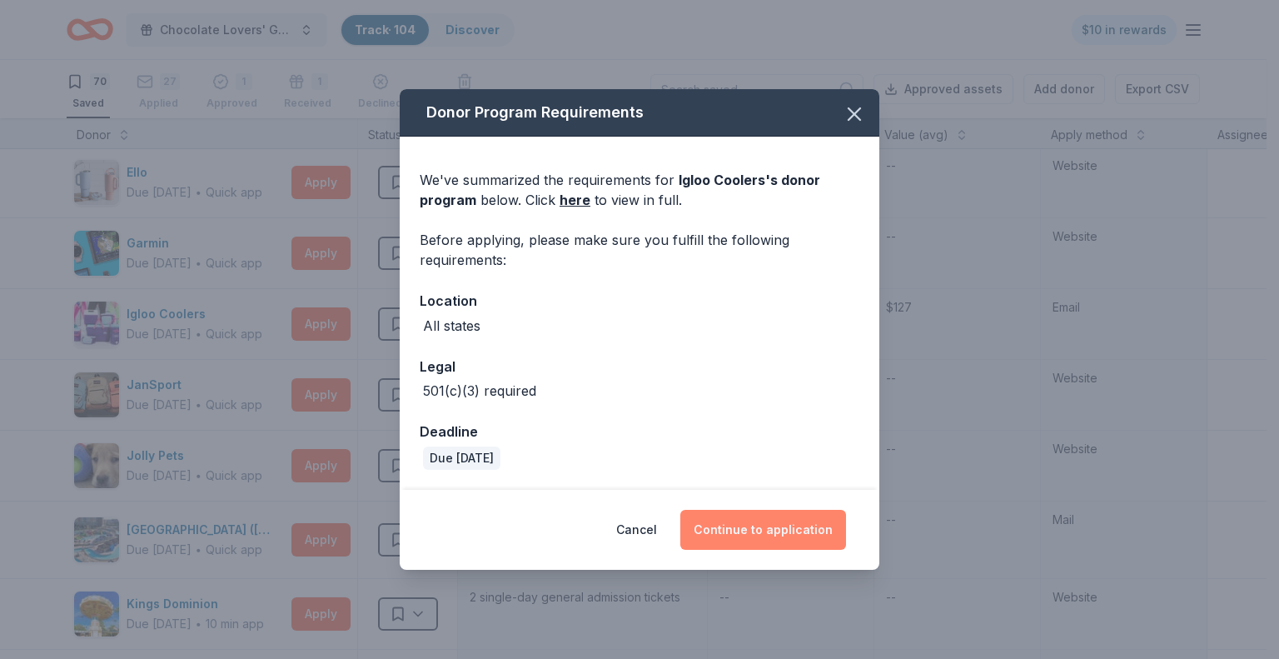
click at [764, 530] on button "Continue to application" at bounding box center [763, 529] width 166 height 40
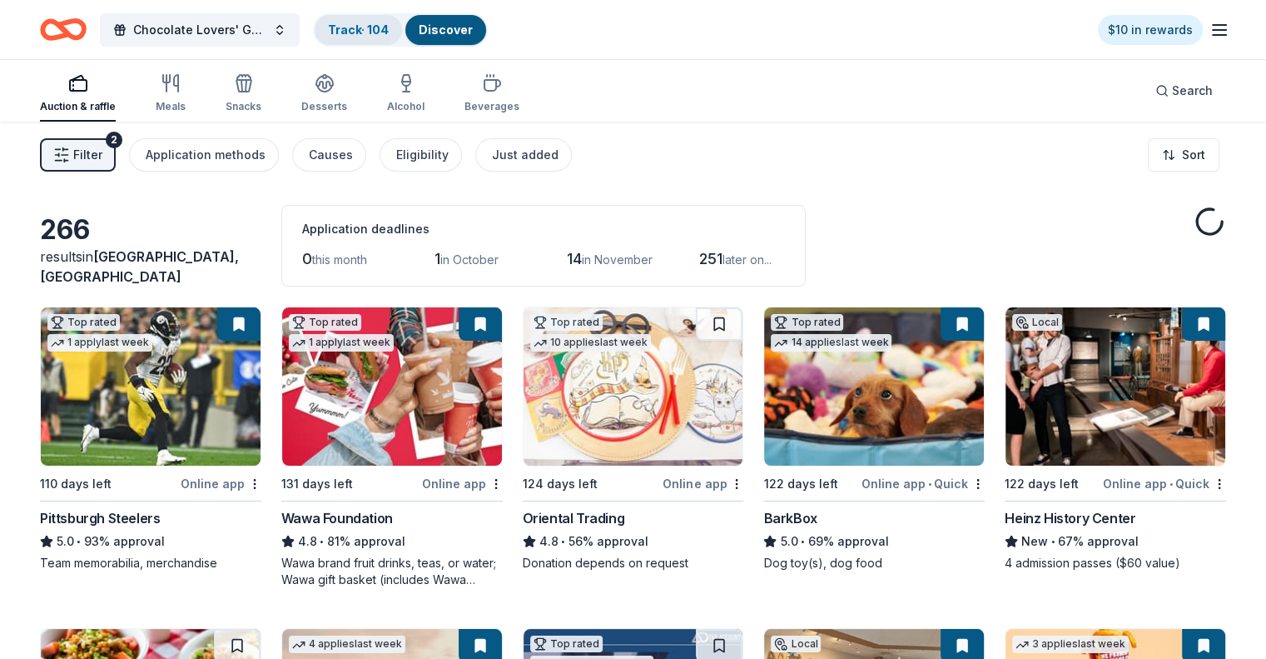
click at [380, 38] on div "Track · 104" at bounding box center [358, 30] width 87 height 30
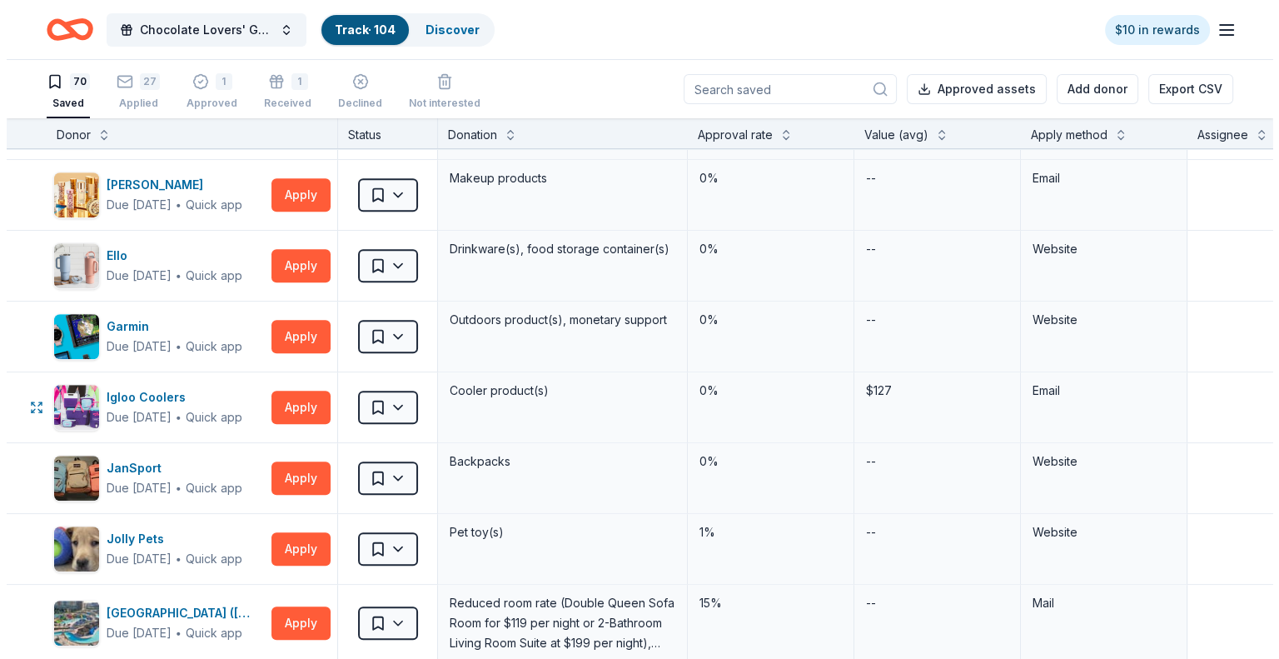
scroll to position [999, 0]
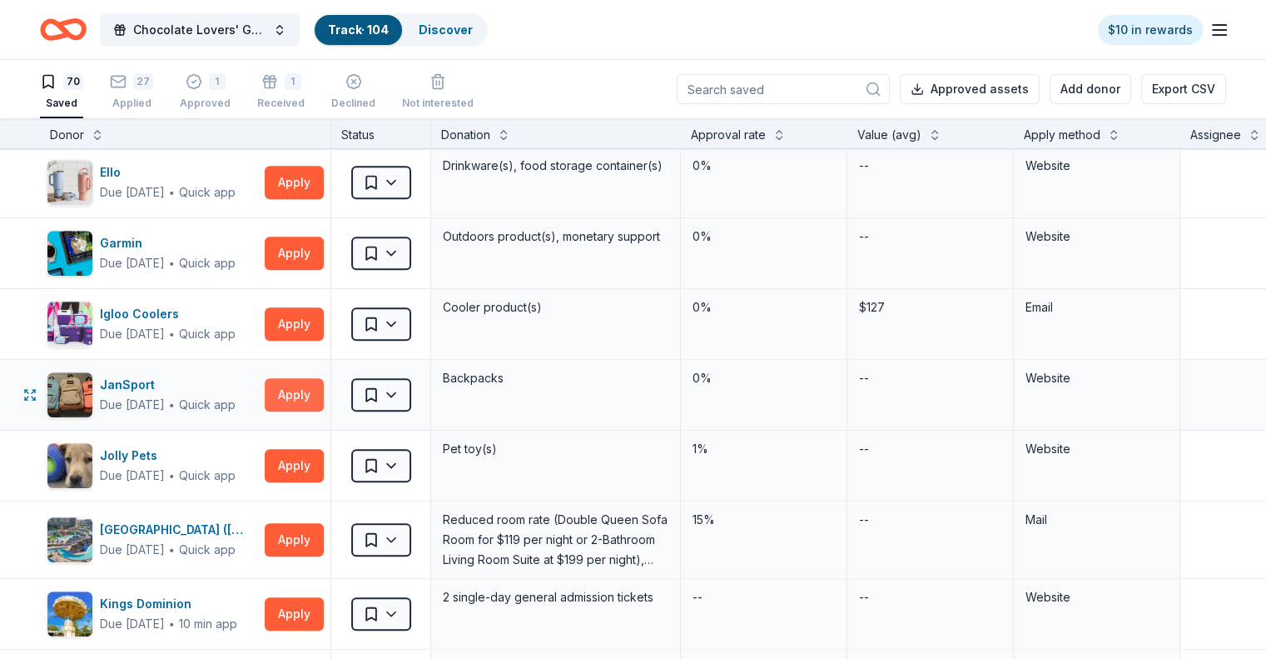
click at [314, 389] on button "Apply" at bounding box center [294, 394] width 59 height 33
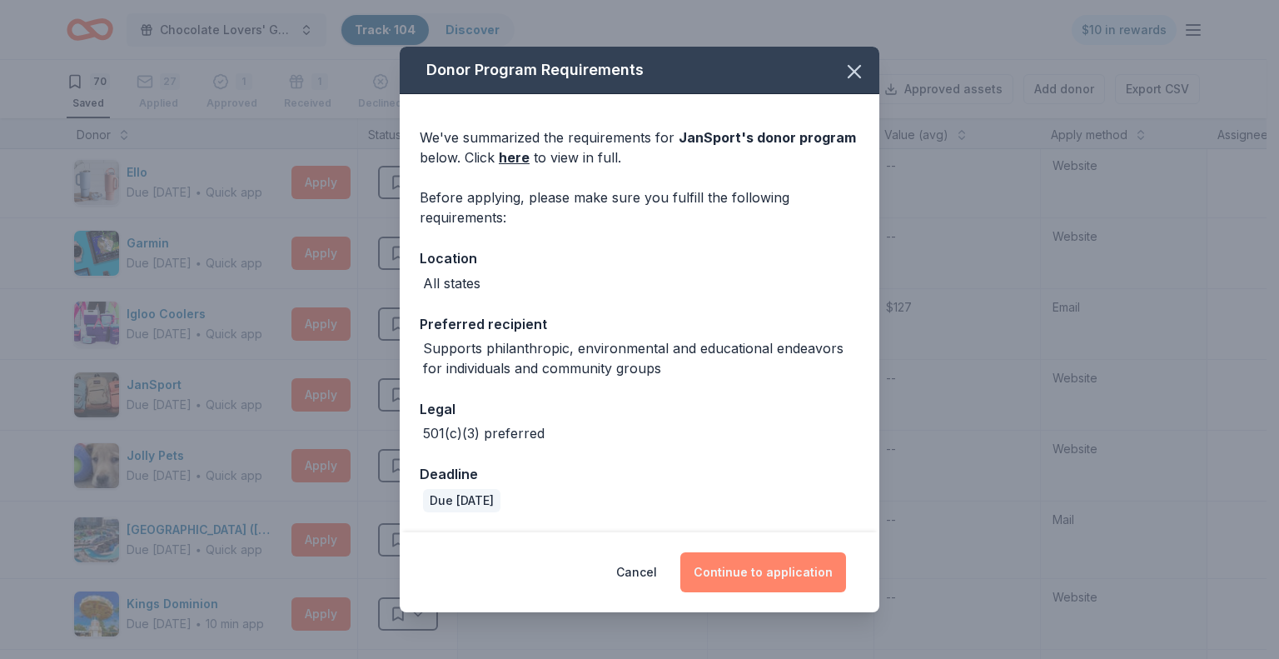
click at [773, 574] on button "Continue to application" at bounding box center [763, 572] width 166 height 40
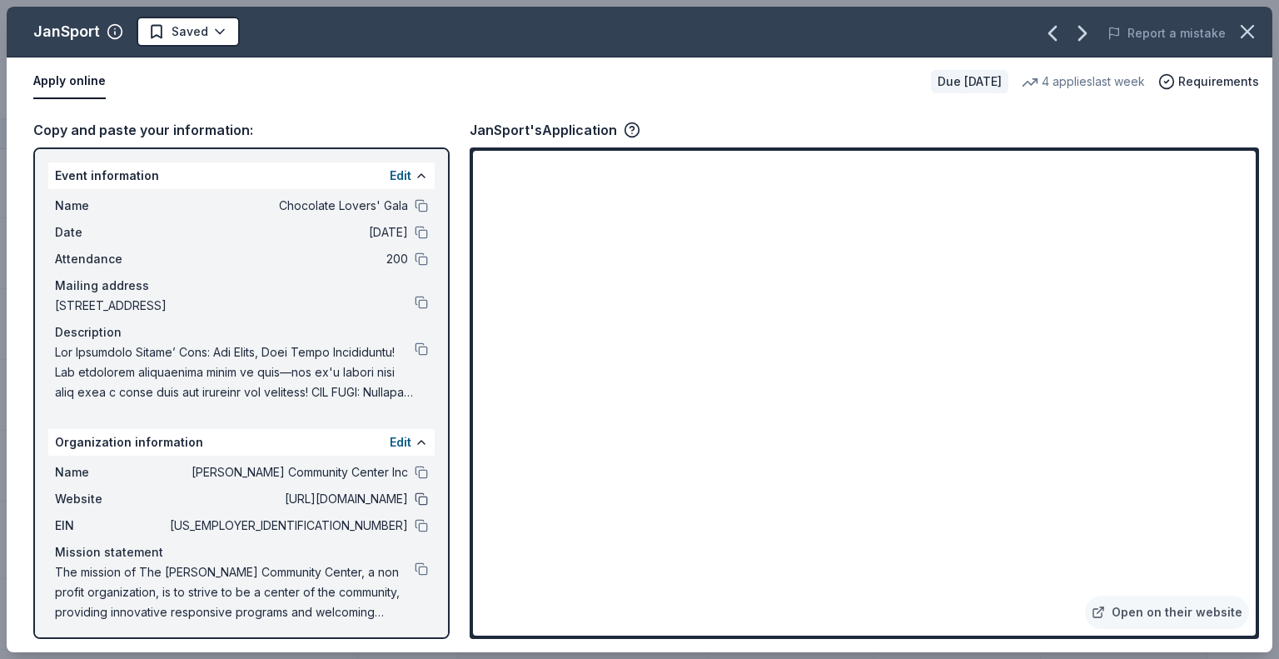
click at [415, 499] on button at bounding box center [421, 498] width 13 height 13
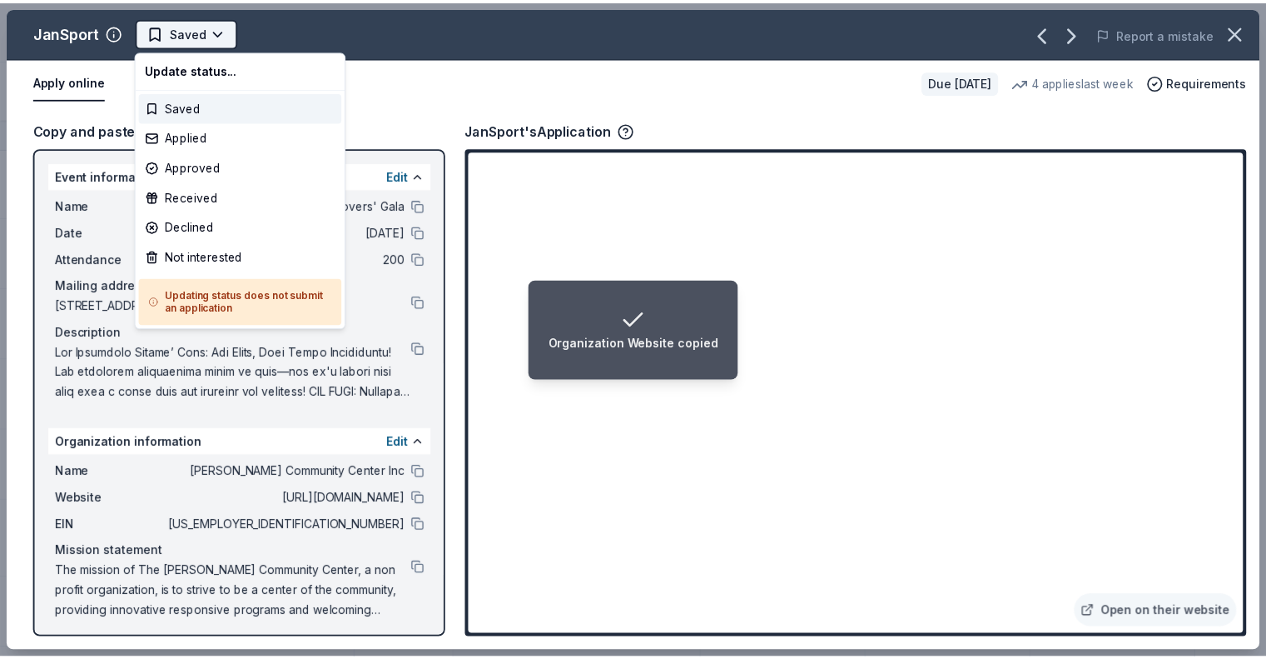
scroll to position [0, 0]
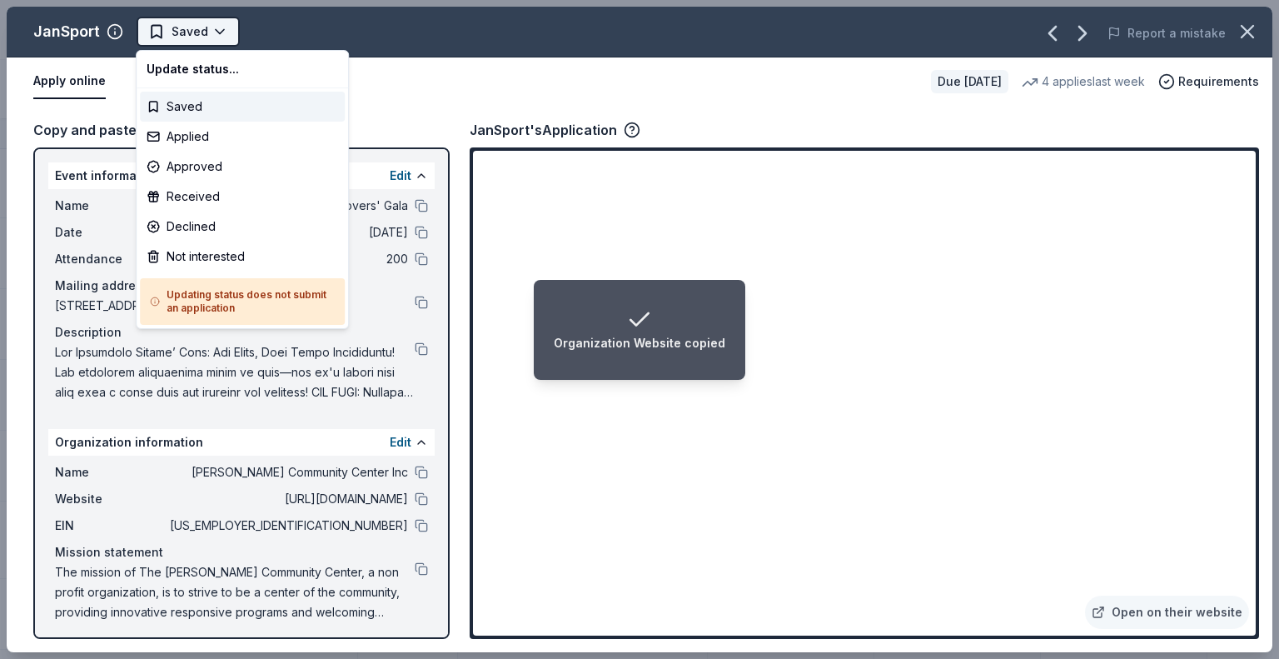
click at [219, 32] on html "Organization Website copied Chocolate Lovers' Gala Track · 104 Discover $10 in …" at bounding box center [639, 329] width 1279 height 659
click at [200, 142] on div "Applied" at bounding box center [242, 137] width 205 height 30
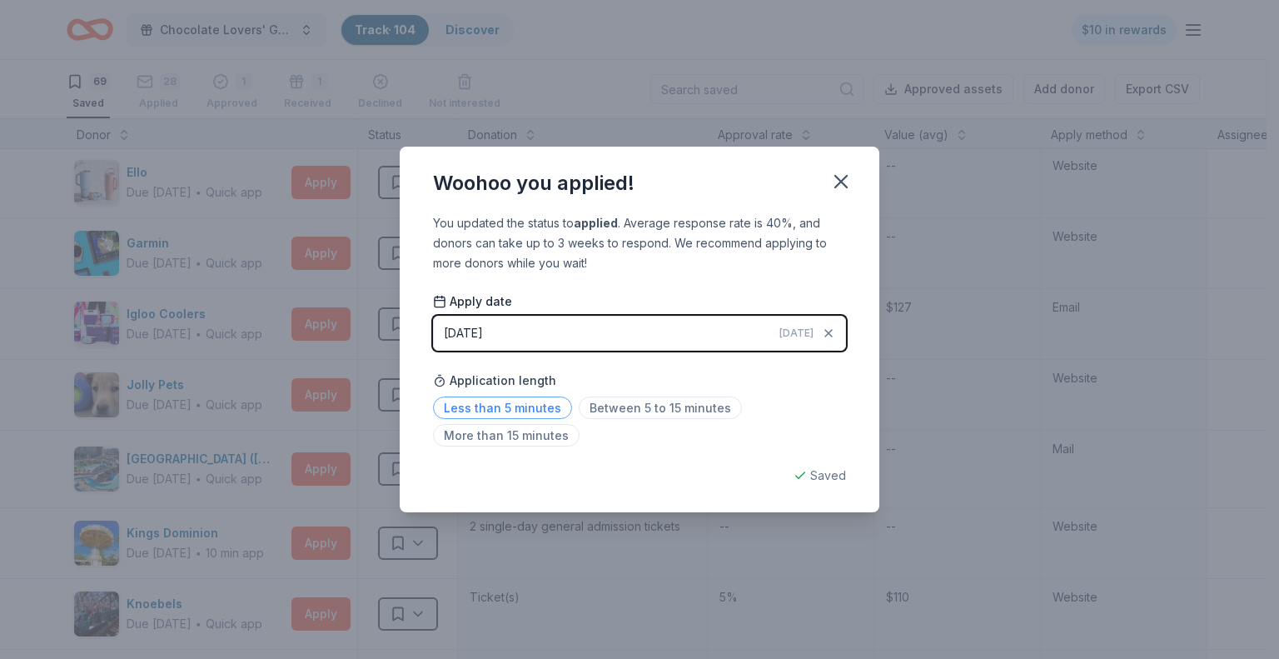
click at [483, 410] on span "Less than 5 minutes" at bounding box center [502, 407] width 139 height 22
click at [845, 178] on icon "button" at bounding box center [841, 182] width 12 height 12
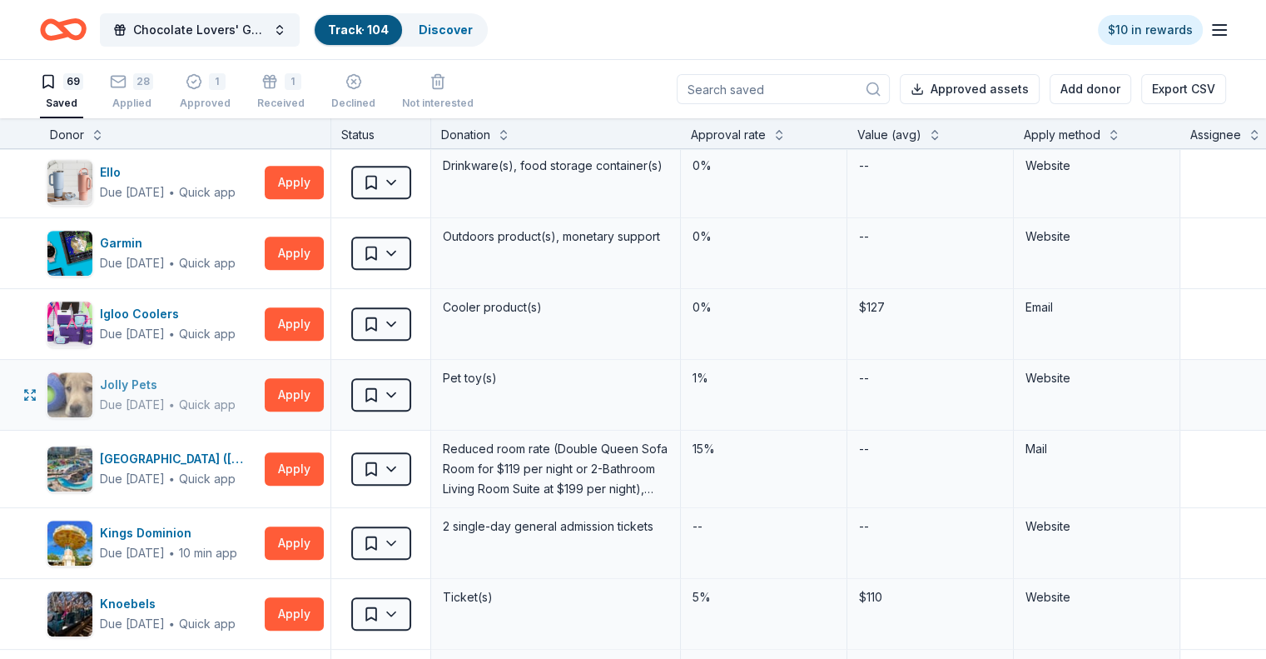
click at [220, 399] on div "Due in 124 days ∙ Quick app" at bounding box center [168, 405] width 136 height 20
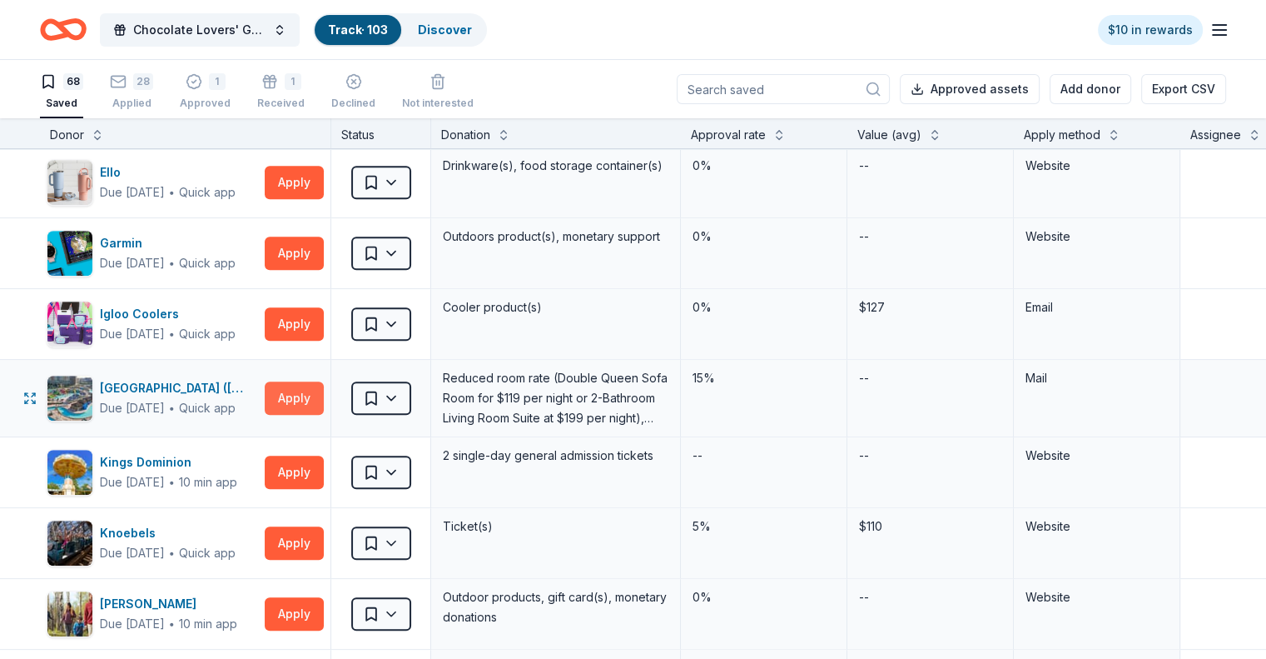
click at [324, 390] on button "Apply" at bounding box center [294, 397] width 59 height 33
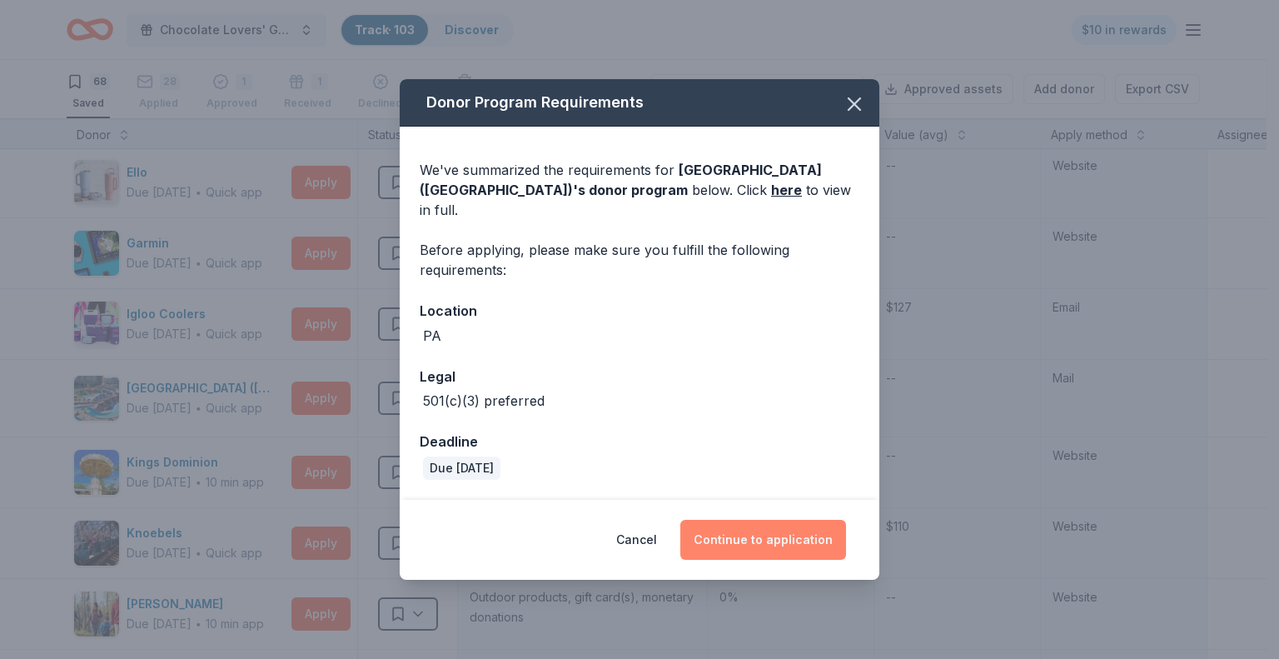
click at [753, 533] on button "Continue to application" at bounding box center [763, 539] width 166 height 40
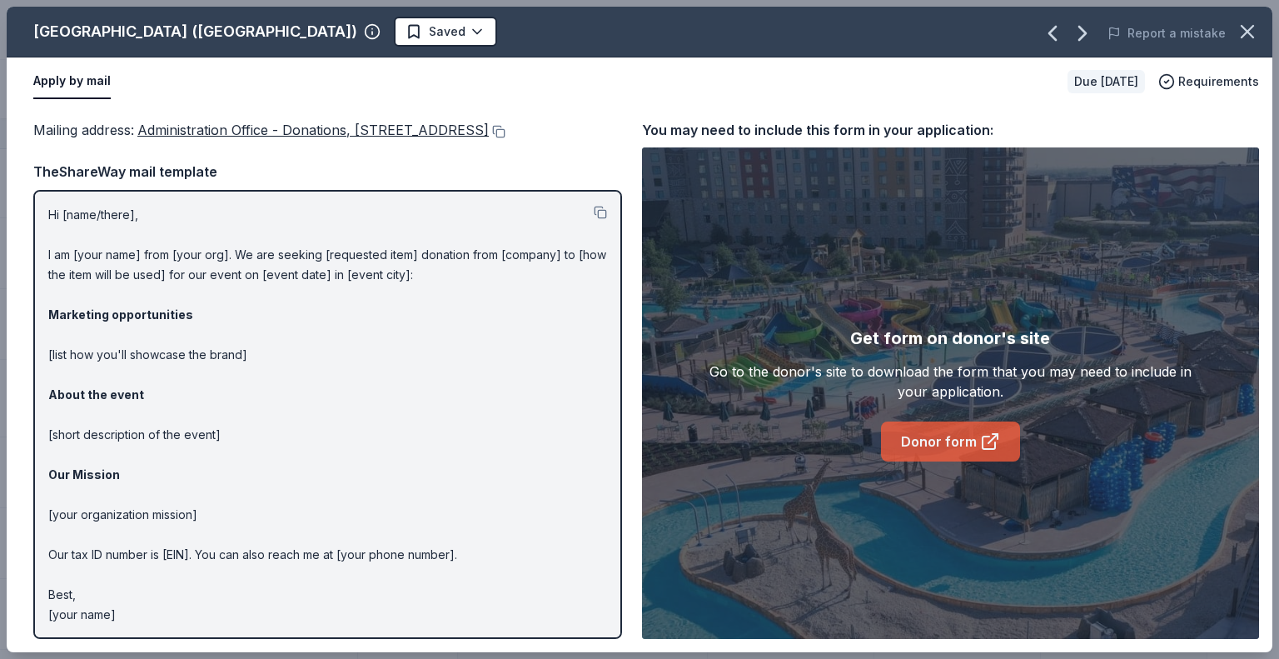
click at [911, 441] on link "Donor form" at bounding box center [950, 441] width 139 height 40
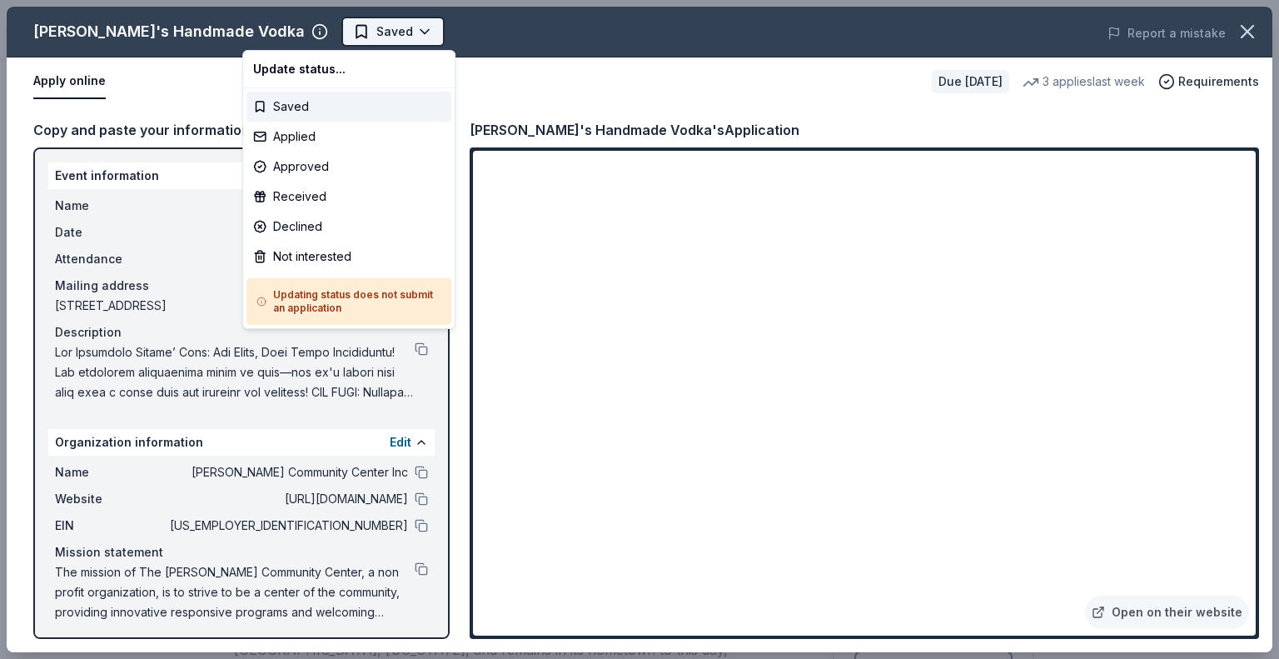
click at [322, 32] on body "Chocolate Lovers' Gala $10 in rewards Due [DATE] Share [PERSON_NAME]'s Handmade…" at bounding box center [633, 329] width 1266 height 659
click at [316, 252] on div "Not interested" at bounding box center [348, 256] width 205 height 30
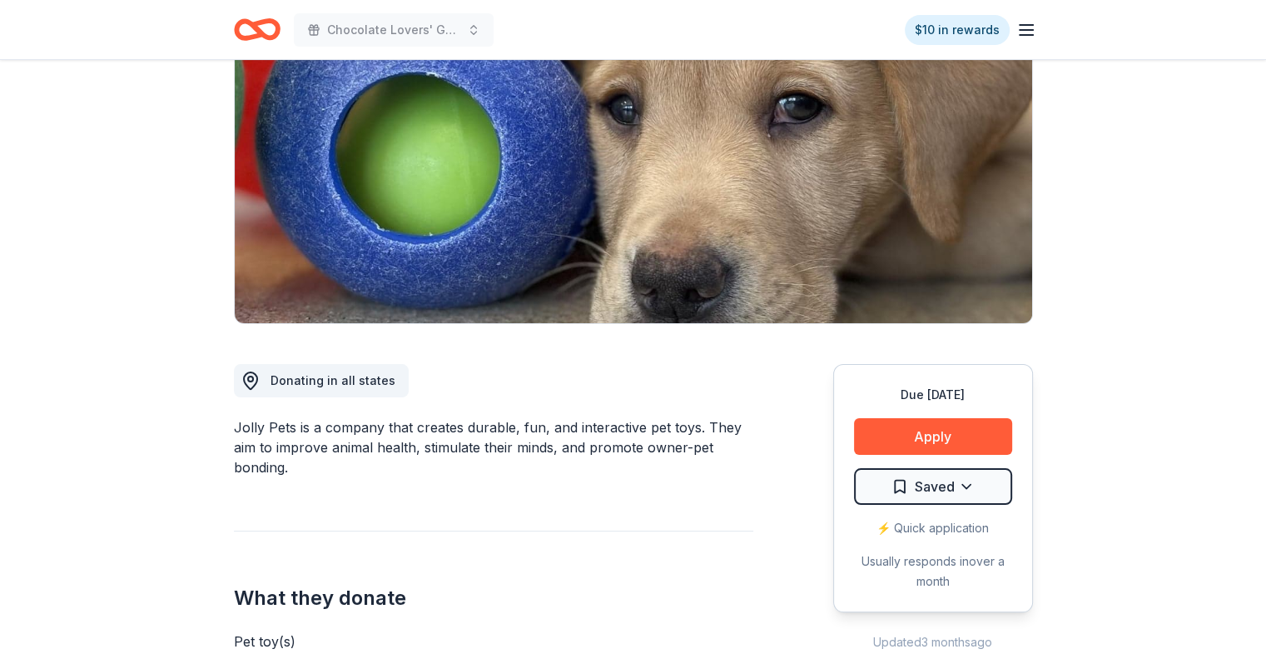
scroll to position [250, 0]
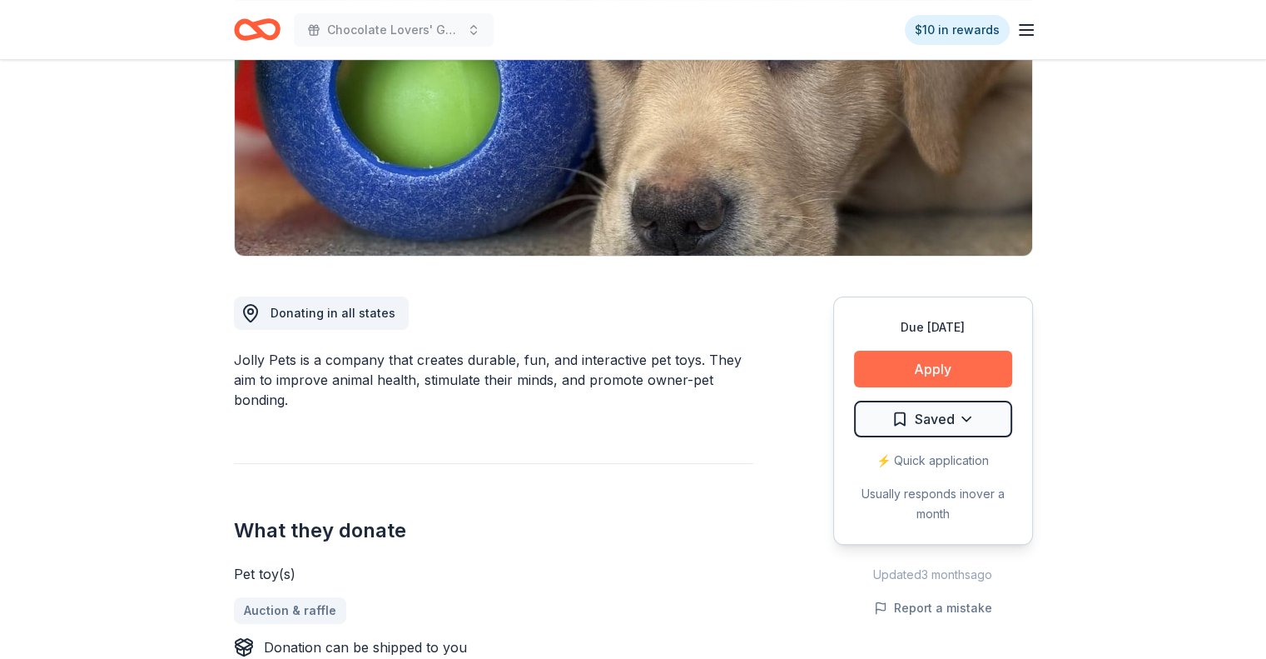
click at [907, 366] on button "Apply" at bounding box center [933, 368] width 158 height 37
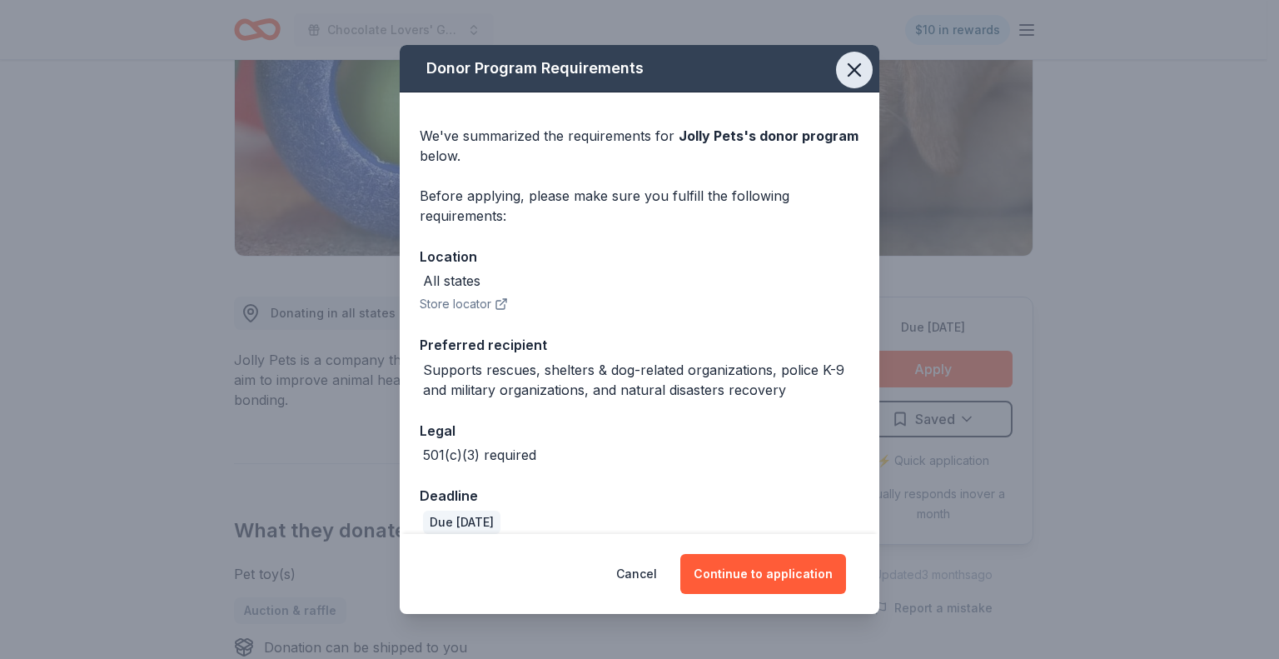
click at [848, 70] on icon "button" at bounding box center [854, 70] width 12 height 12
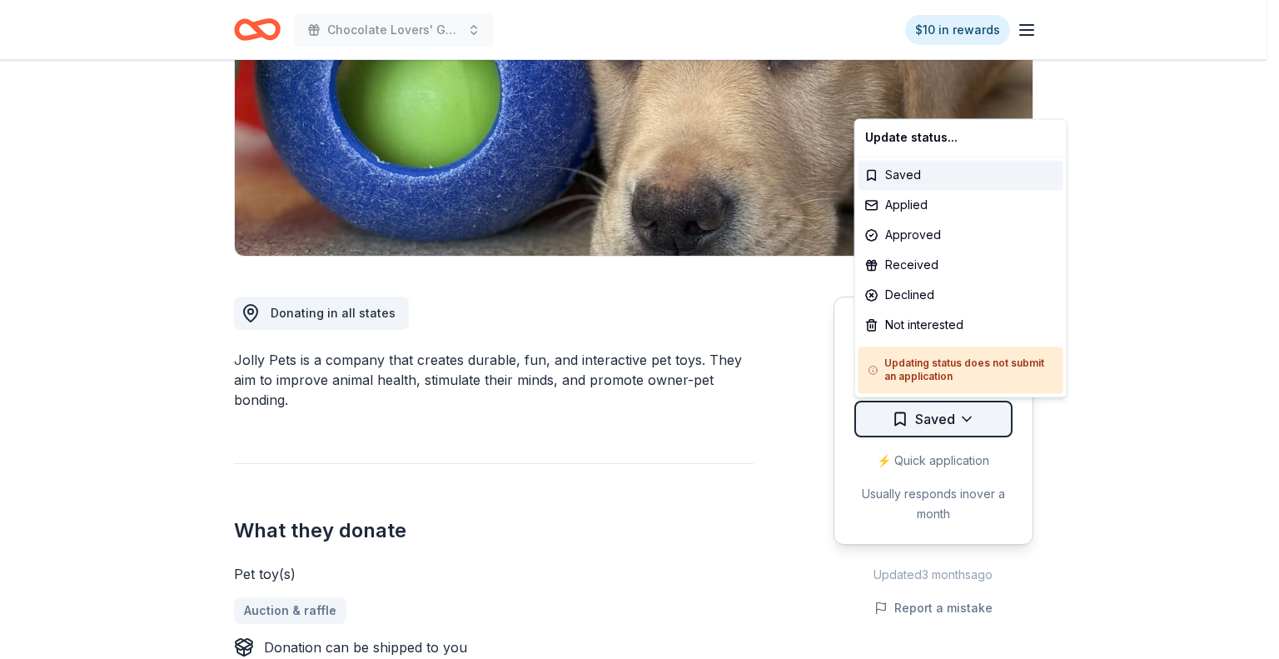
click at [989, 409] on html "Chocolate Lovers' Gala $10 in rewards Due in 124 days Share Jolly Pets New 1% a…" at bounding box center [639, 79] width 1279 height 659
click at [951, 322] on div "Not interested" at bounding box center [960, 325] width 205 height 30
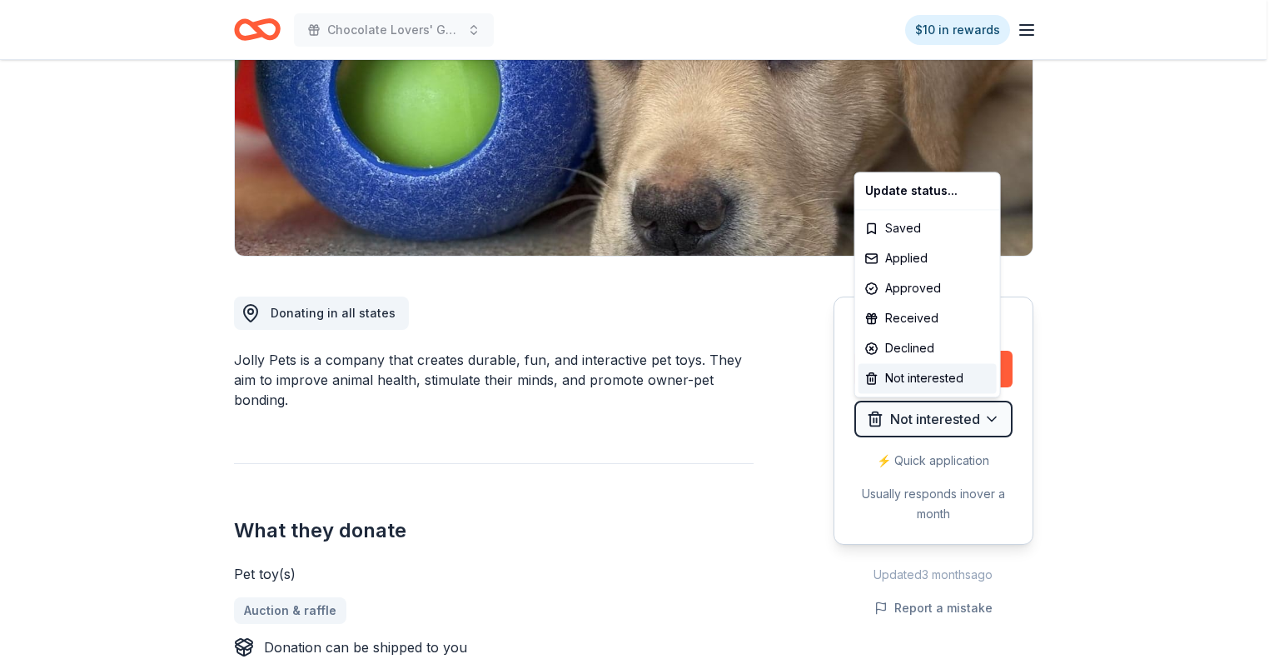
click at [697, 409] on html "Chocolate Lovers' Gala $10 in rewards Due in 124 days Share Jolly Pets New 1% a…" at bounding box center [639, 79] width 1279 height 659
